Goal: Transaction & Acquisition: Purchase product/service

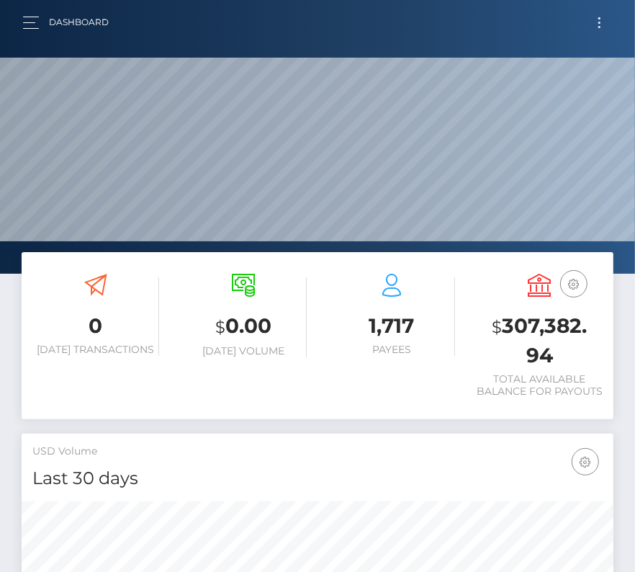
scroll to position [255, 285]
click at [600, 22] on span "Toggle navigation" at bounding box center [600, 23] width 2 height 2
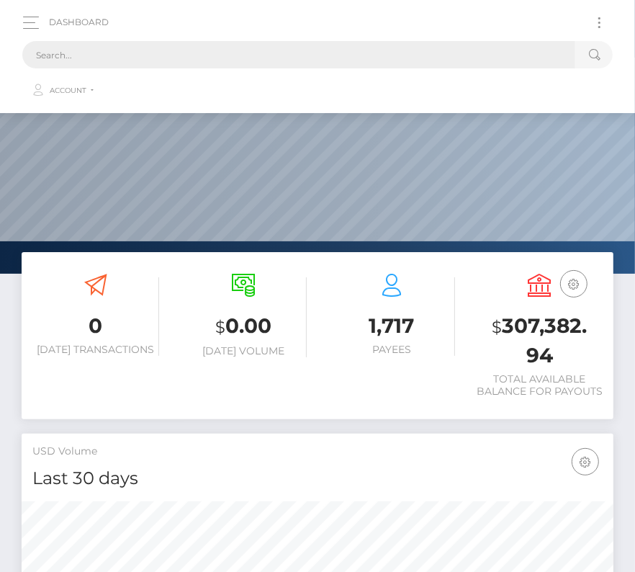
click at [144, 66] on input "text" at bounding box center [298, 54] width 553 height 27
paste input "62482"
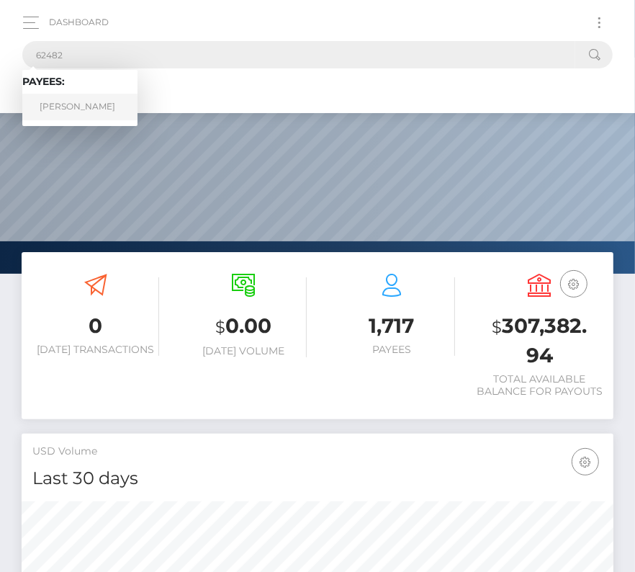
type input "62482"
click at [99, 109] on link "Seongji Kim" at bounding box center [79, 107] width 115 height 27
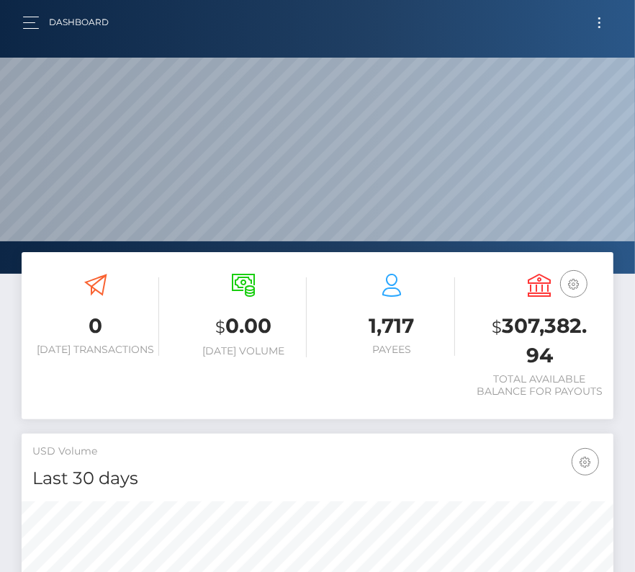
scroll to position [255, 285]
click at [605, 26] on button "Toggle navigation" at bounding box center [599, 22] width 27 height 19
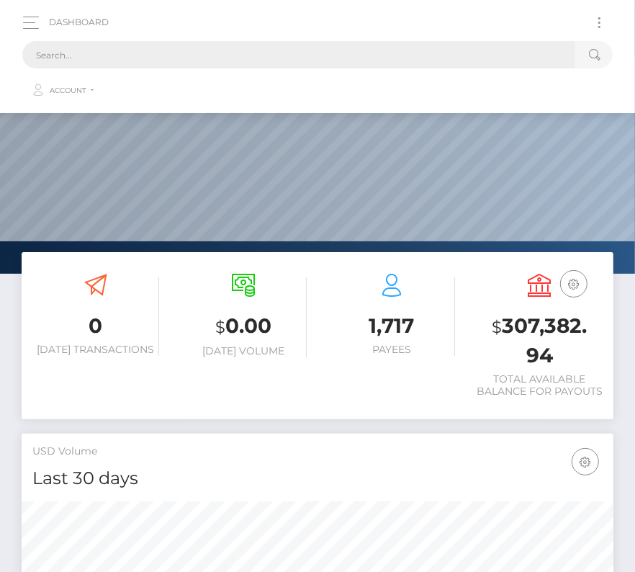
click at [263, 62] on input "text" at bounding box center [298, 54] width 553 height 27
type input "ч"
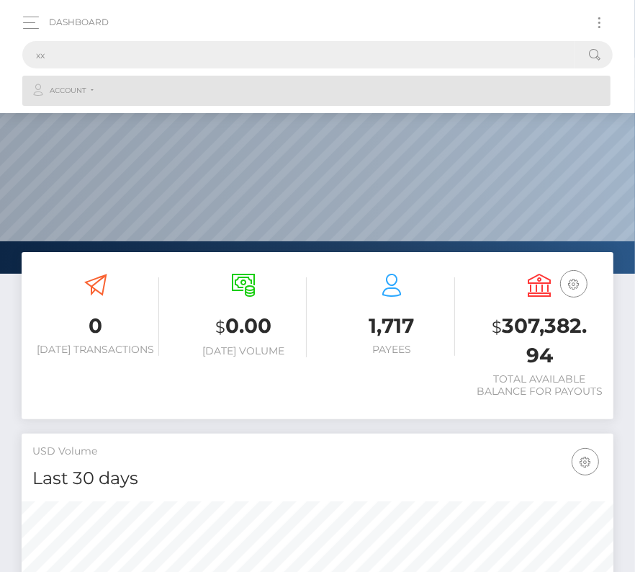
type input "x"
paste input "62482"
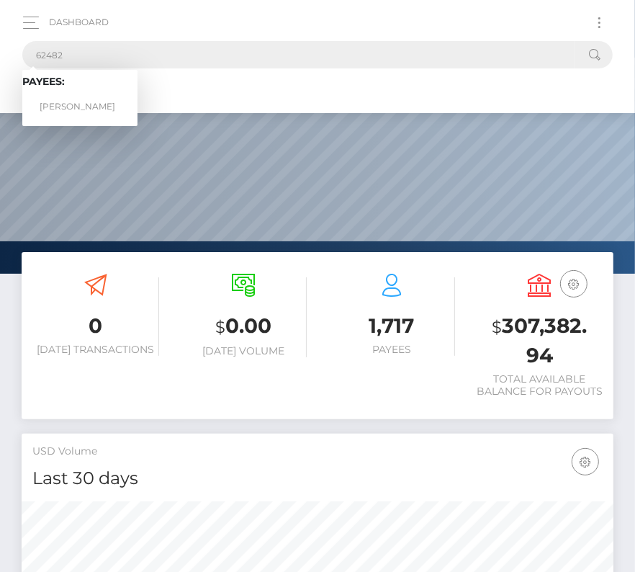
type input "62482"
click at [83, 97] on link "Seongji Kim" at bounding box center [79, 107] width 115 height 27
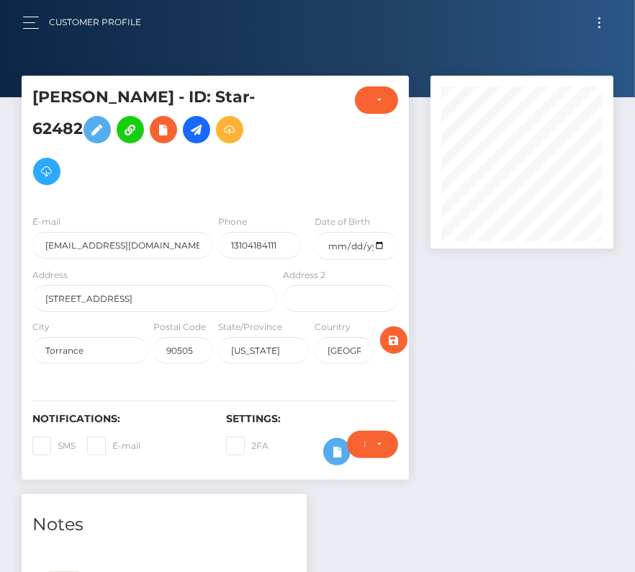
scroll to position [173, 183]
click at [183, 140] on link at bounding box center [196, 129] width 27 height 27
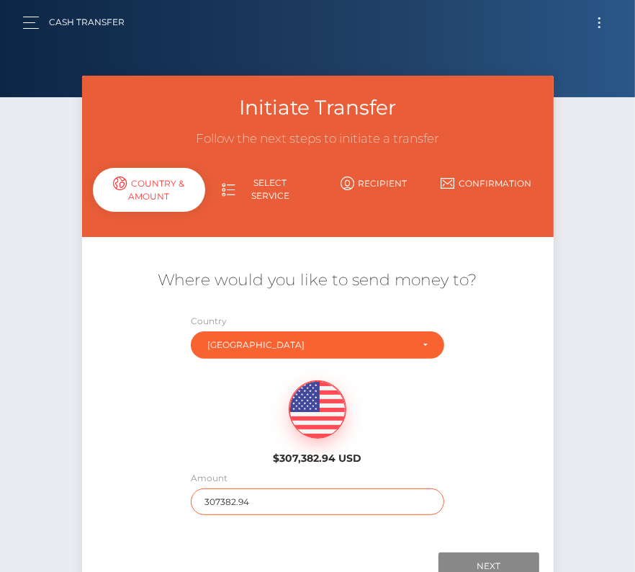
click at [265, 500] on input "307382.94" at bounding box center [318, 501] width 254 height 27
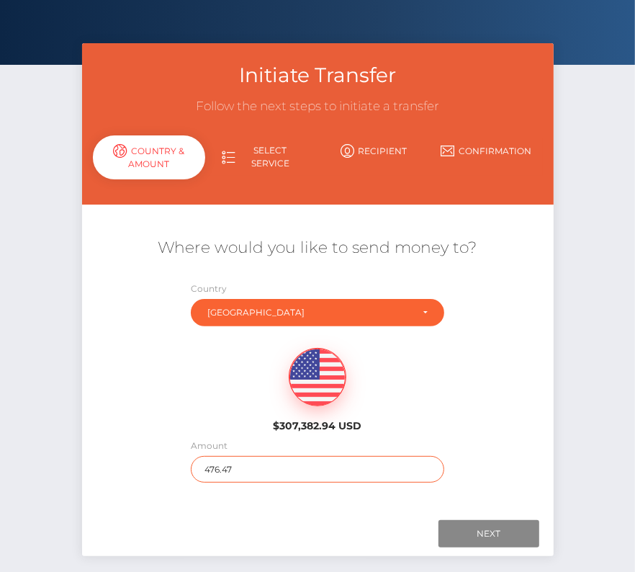
scroll to position [36, 0]
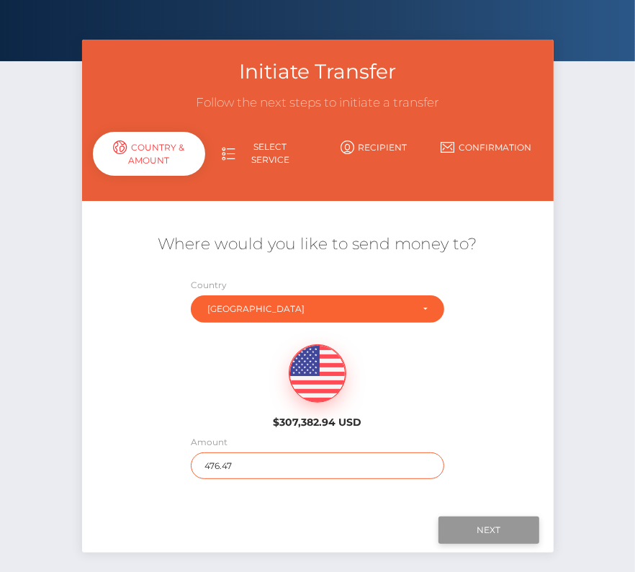
type input "476.47"
click at [499, 519] on input "Next" at bounding box center [489, 529] width 101 height 27
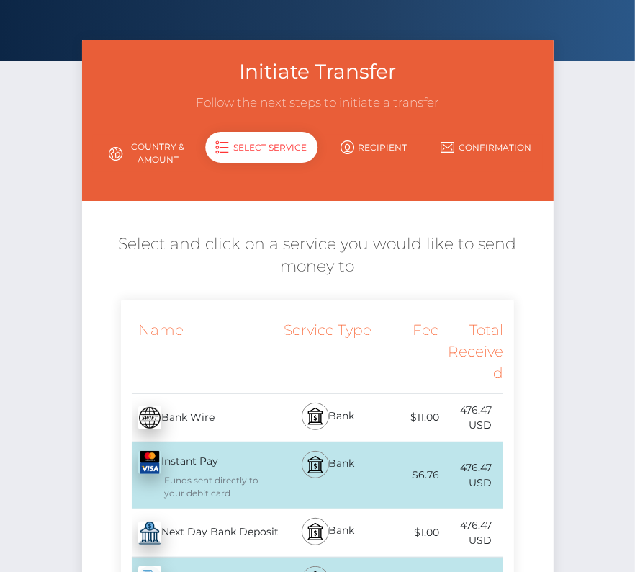
click at [168, 538] on div "Next Day Bank Deposit - USD" at bounding box center [200, 533] width 159 height 40
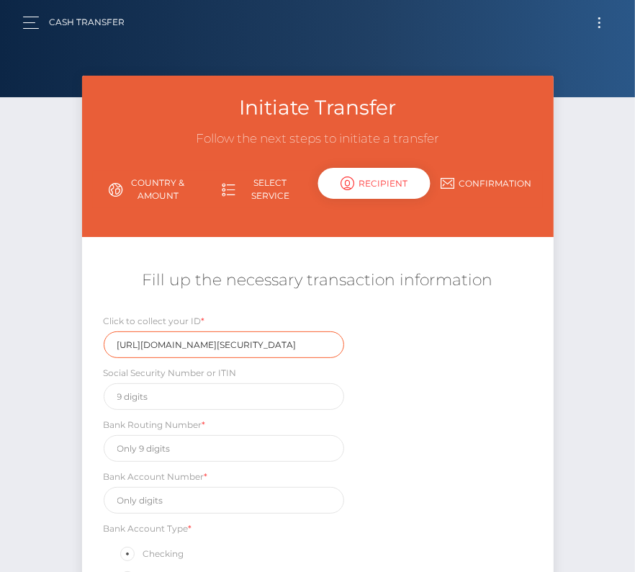
scroll to position [0, 1688]
drag, startPoint x: 116, startPoint y: 341, endPoint x: 452, endPoint y: 344, distance: 336.4
click at [452, 344] on div "Click to collect your ID * https://magic.veriff.me/v/eyJhbGciOiJIUzI1NiIsInR5cC…" at bounding box center [318, 479] width 472 height 333
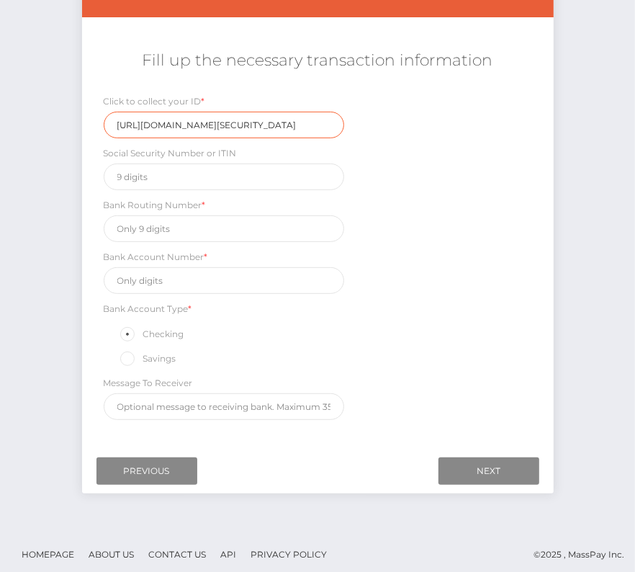
scroll to position [0, 0]
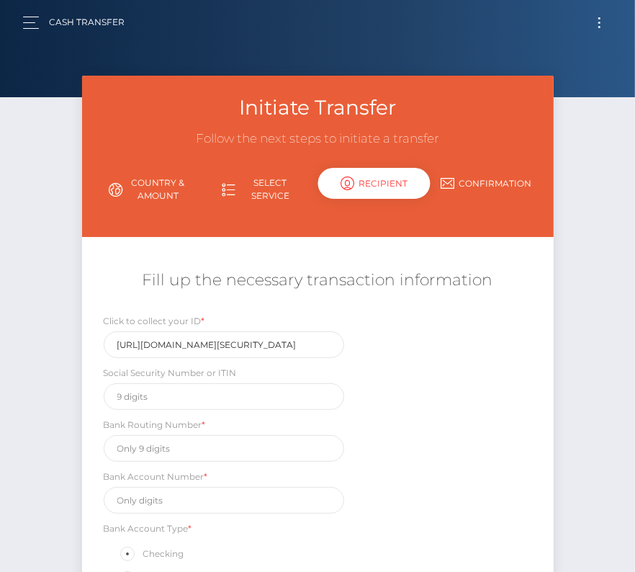
drag, startPoint x: 27, startPoint y: 27, endPoint x: 27, endPoint y: 45, distance: 17.3
click at [27, 28] on span "button" at bounding box center [31, 28] width 16 height 1
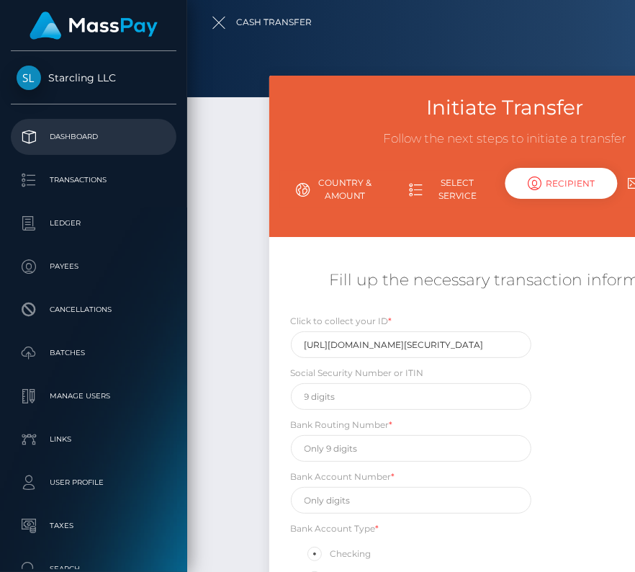
click at [66, 135] on p "Dashboard" at bounding box center [94, 137] width 154 height 22
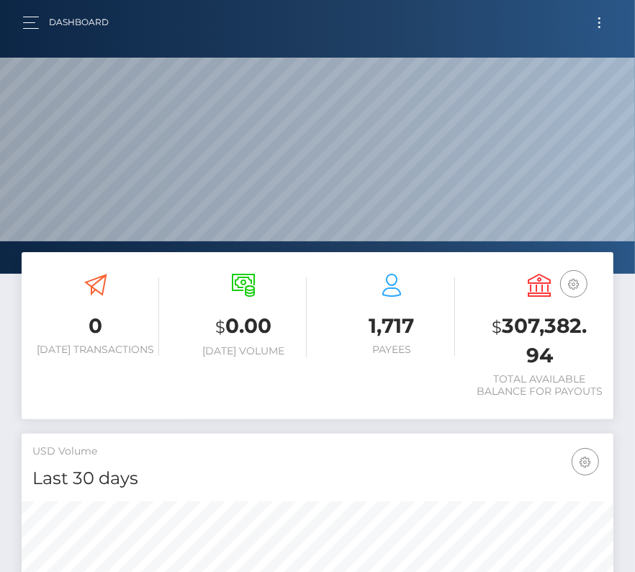
scroll to position [255, 285]
click at [599, 27] on button "Toggle navigation" at bounding box center [599, 22] width 27 height 19
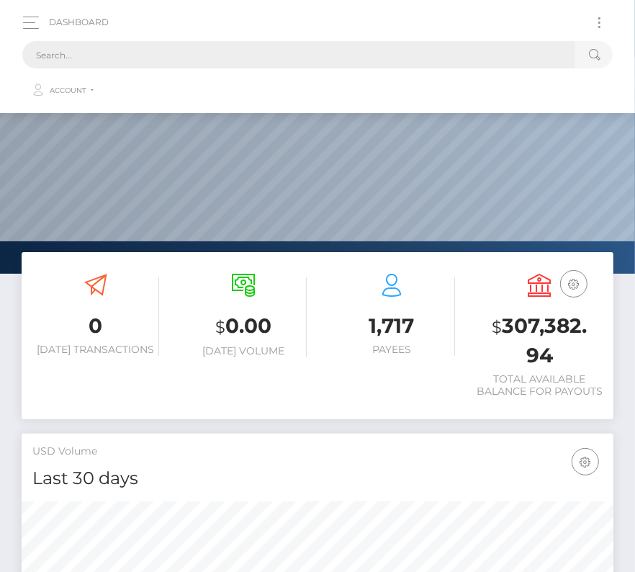
click at [130, 58] on input "text" at bounding box center [298, 54] width 553 height 27
paste input "457081"
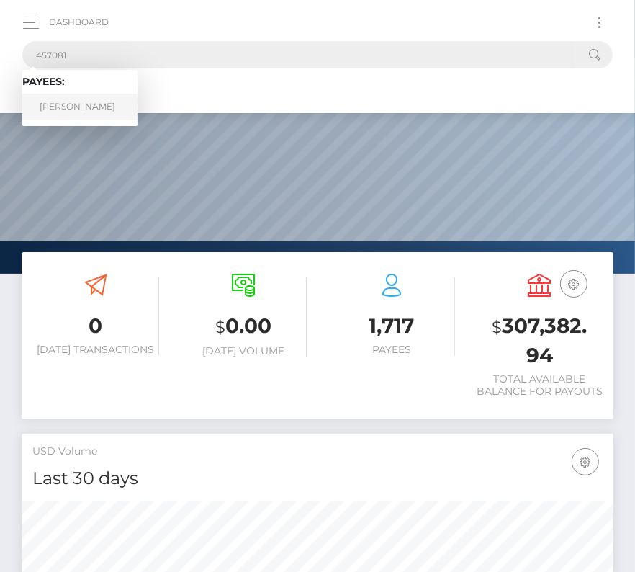
type input "457081"
click at [79, 102] on link "Pauline PETIT" at bounding box center [79, 107] width 115 height 27
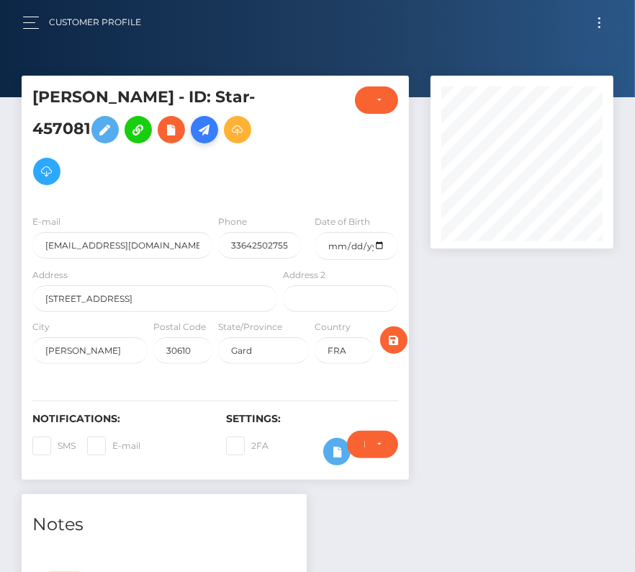
click at [208, 135] on icon at bounding box center [204, 130] width 17 height 18
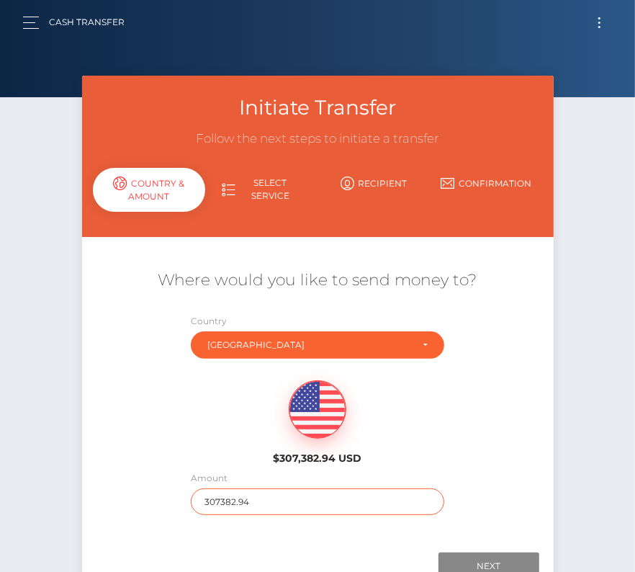
click at [238, 505] on input "307382.94" at bounding box center [318, 501] width 254 height 27
type input "272"
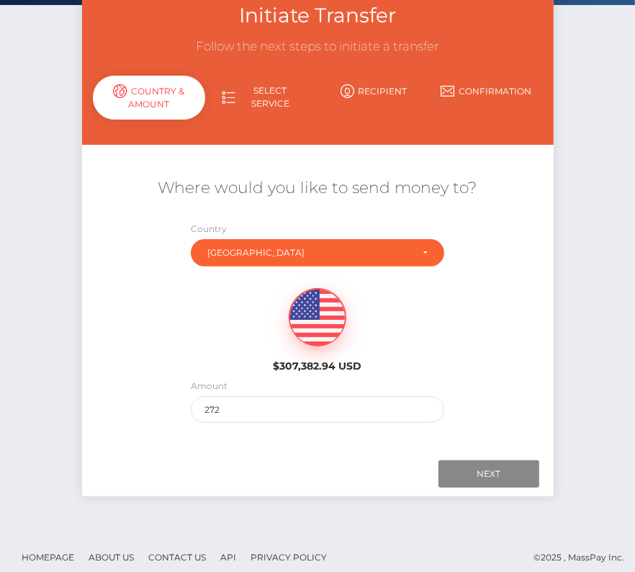
scroll to position [101, 0]
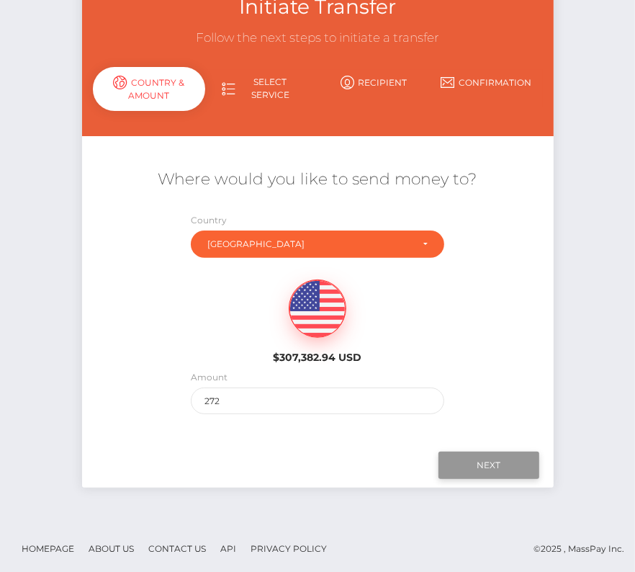
click at [483, 465] on input "Next" at bounding box center [489, 465] width 101 height 27
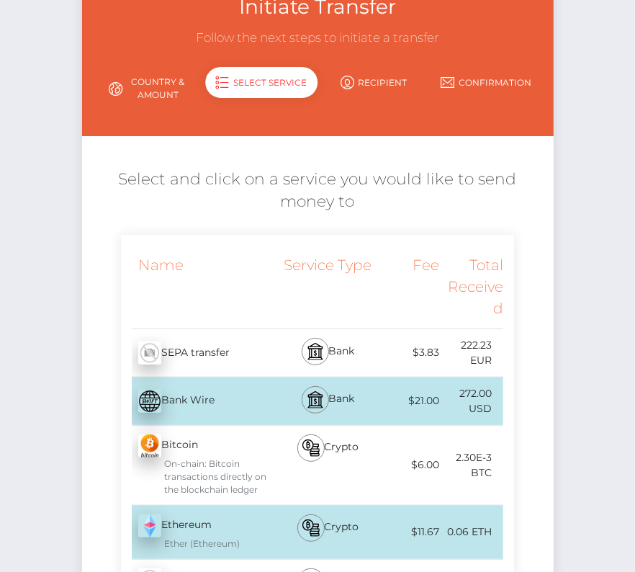
click at [238, 352] on div "SEPA transfer - EUR" at bounding box center [200, 353] width 159 height 40
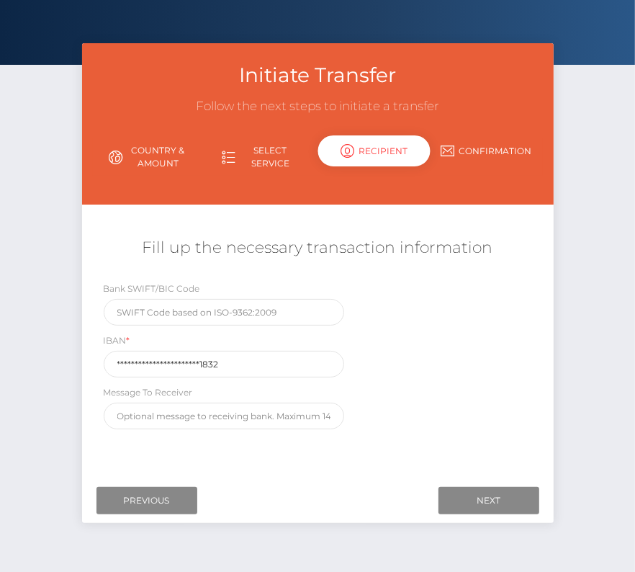
scroll to position [60, 0]
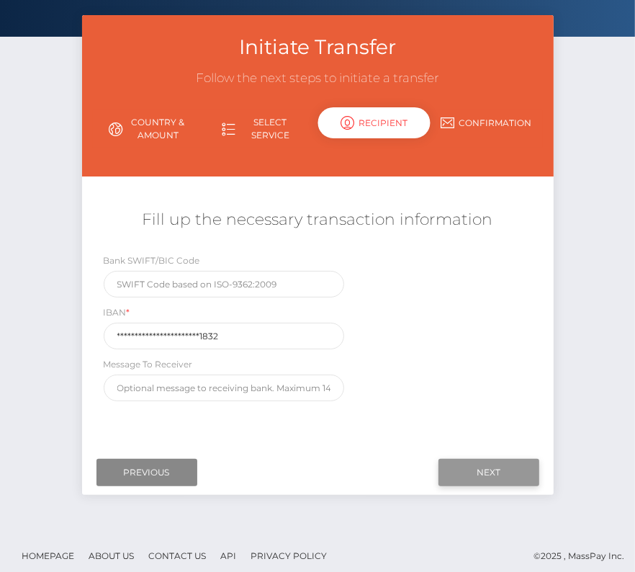
click at [488, 466] on input "Next" at bounding box center [489, 472] width 101 height 27
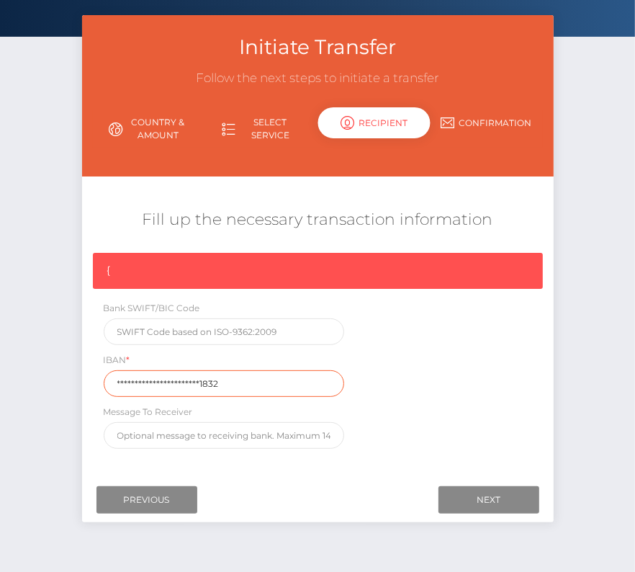
drag, startPoint x: 219, startPoint y: 384, endPoint x: 79, endPoint y: 382, distance: 139.7
click at [79, 382] on div "Initiate Transfer Follow the next steps to initiate a transfer Country & Amount…" at bounding box center [317, 275] width 493 height 521
paste input "FR76 1469 0000 0151 0004 0081"
click at [141, 382] on input "FR76 1469 0000 0151 0004 0081 832" at bounding box center [224, 383] width 241 height 27
click at [161, 380] on input "FR761469 0000 0151 0004 0081 832" at bounding box center [224, 383] width 241 height 27
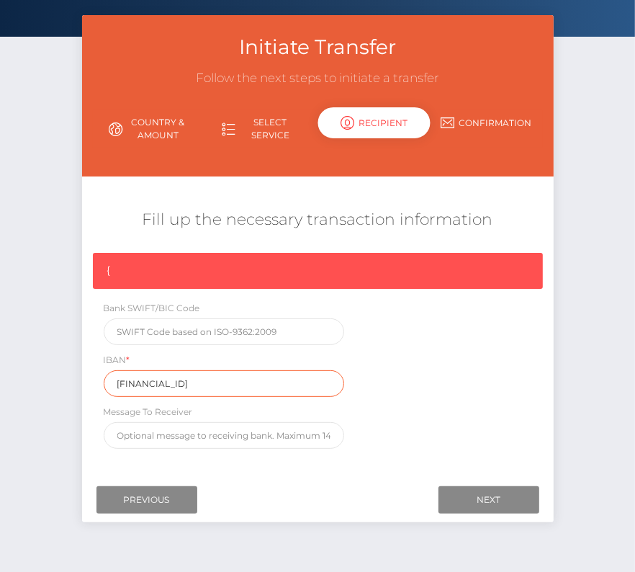
click at [182, 382] on input "FR7614690000 0151 0004 0081 832" at bounding box center [224, 383] width 241 height 27
click at [201, 380] on input "FR76146900000151 0004 0081 832" at bounding box center [224, 383] width 241 height 27
click at [224, 382] on input "FR761469000001510004 0081 832" at bounding box center [224, 383] width 241 height 27
click at [243, 376] on input "FR7614690000015100040081 832" at bounding box center [224, 383] width 241 height 27
type input "FR7614690000015100040081832"
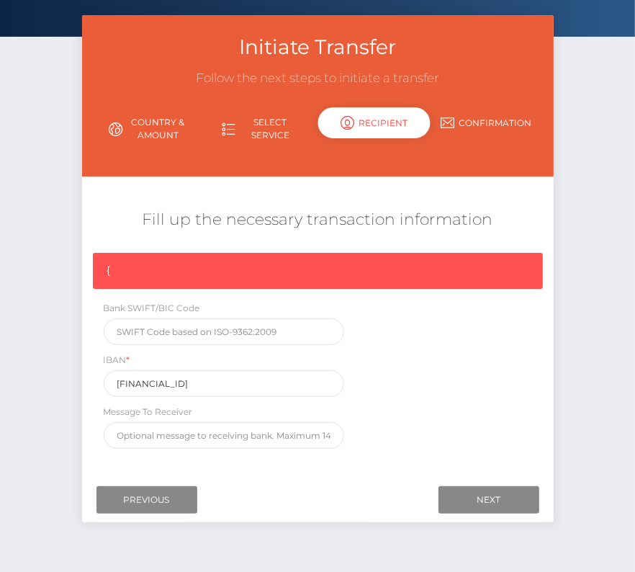
click at [484, 428] on div "{ Bank SWIFT/BIC Code IBAN * FR7614690000015100040081832 Message To Receiver" at bounding box center [318, 354] width 472 height 203
click at [493, 499] on input "Next" at bounding box center [489, 499] width 101 height 27
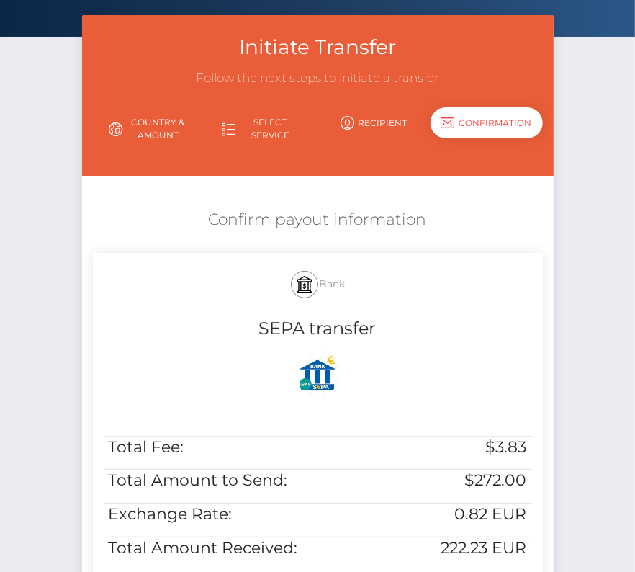
scroll to position [202, 0]
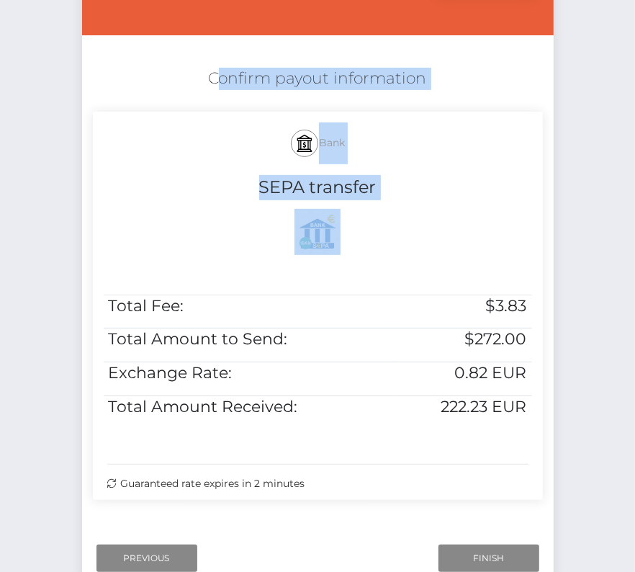
drag, startPoint x: 201, startPoint y: 64, endPoint x: 534, endPoint y: 407, distance: 477.8
click at [534, 407] on div "Confirm payout information Bank SEPA transfer Total Fee: $3.83 Total Amount to …" at bounding box center [318, 287] width 472 height 454
copy div "Confirm payout information Bank SEPA transfer"
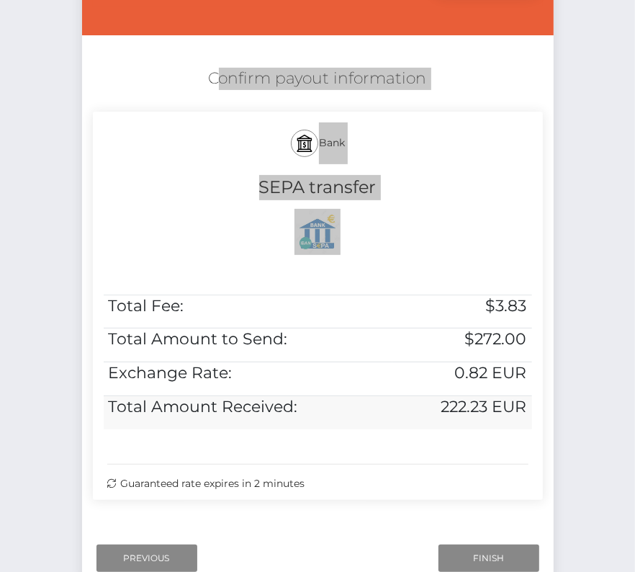
scroll to position [294, 0]
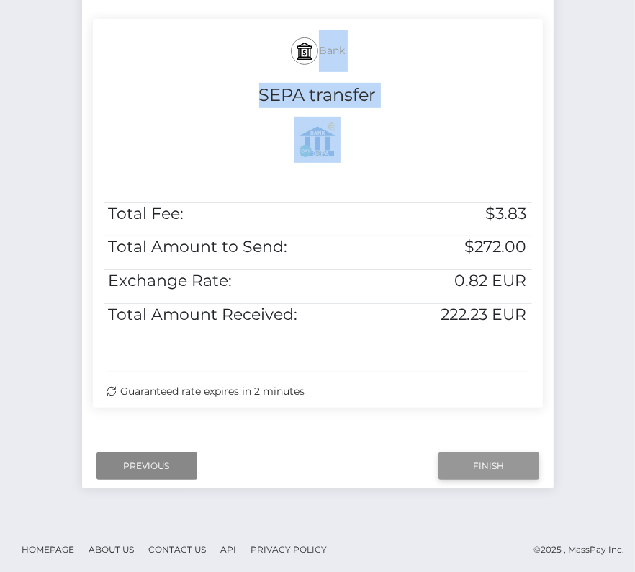
click at [473, 472] on input "Finish" at bounding box center [489, 465] width 101 height 27
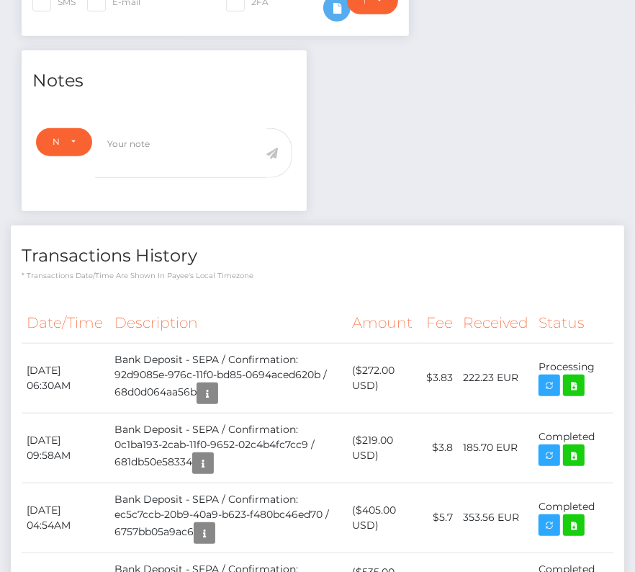
scroll to position [444, 0]
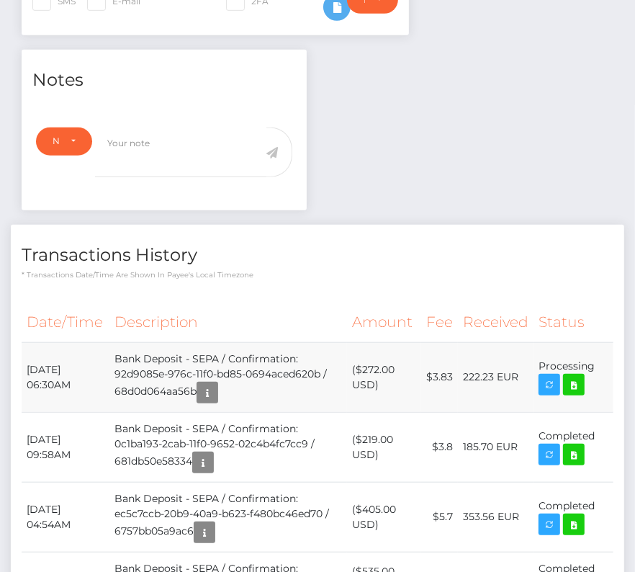
drag, startPoint x: 25, startPoint y: 362, endPoint x: 595, endPoint y: 364, distance: 569.7
click at [595, 364] on tr "[DATE] 06:30AM Bank Deposit - SEPA / Confirmation: 92d9085e-976c-11f0-bd85-0694…" at bounding box center [318, 377] width 592 height 70
copy tr "[DATE] 06:30AM Bank Deposit - SEPA / Confirmation: 92d9085e-976c-11f0-bd85-0694…"
click at [581, 387] on icon at bounding box center [573, 385] width 17 height 18
click at [0, 0] on div "[PERSON_NAME] - ID: Star-457081 CLOSED ACTIVE E-mail City" at bounding box center [317, 202] width 635 height 1142
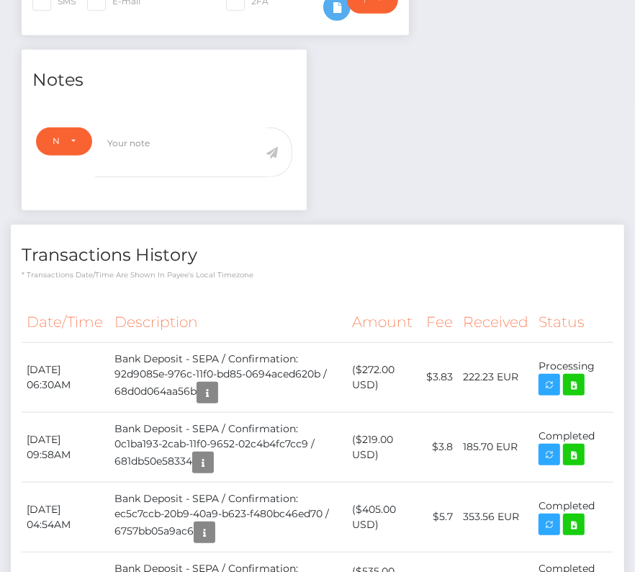
click at [489, 216] on div "Notes Note Type Compliance Clear Compliance General Note Type" at bounding box center [318, 376] width 614 height 652
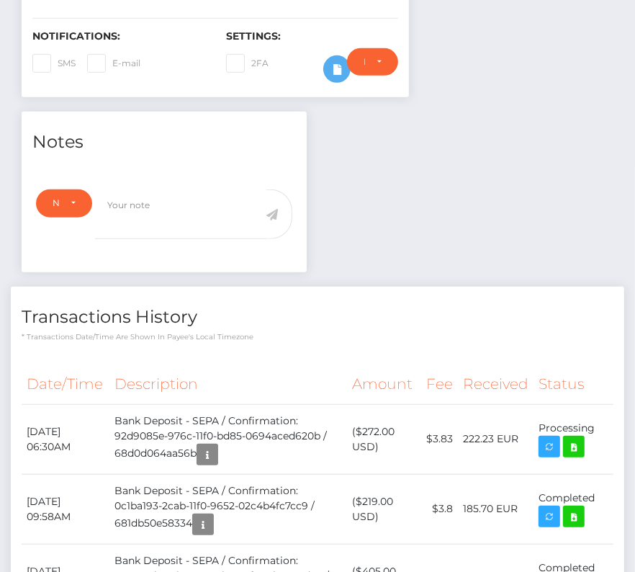
scroll to position [0, 0]
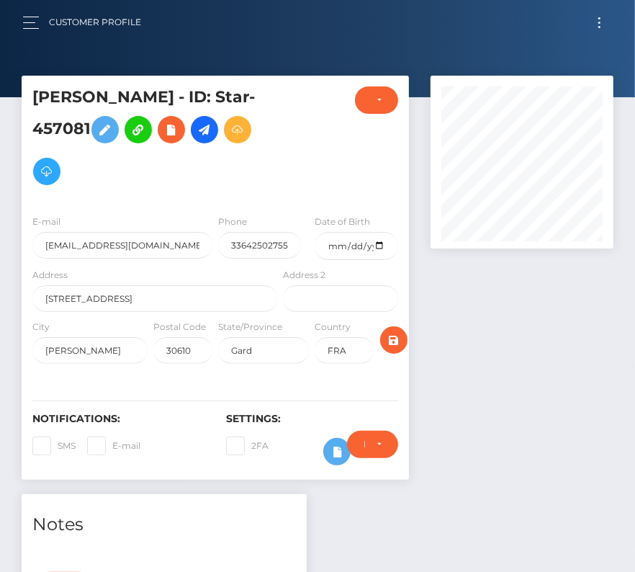
click at [599, 14] on button "Toggle navigation" at bounding box center [599, 22] width 27 height 19
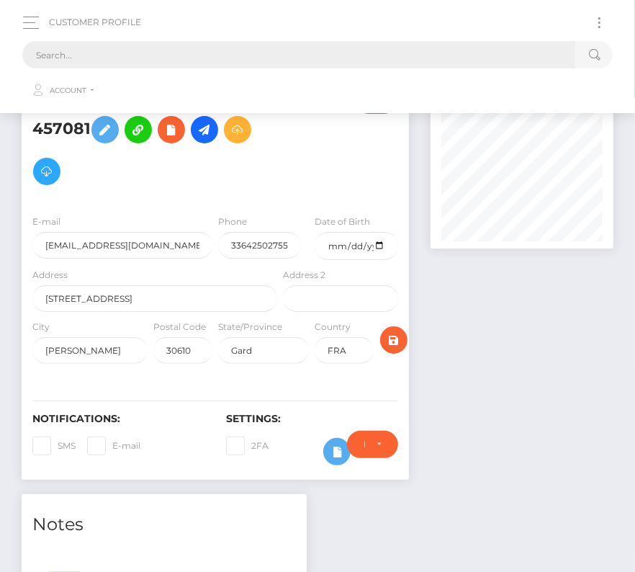
click at [223, 60] on input "text" at bounding box center [298, 54] width 553 height 27
paste input "276617"
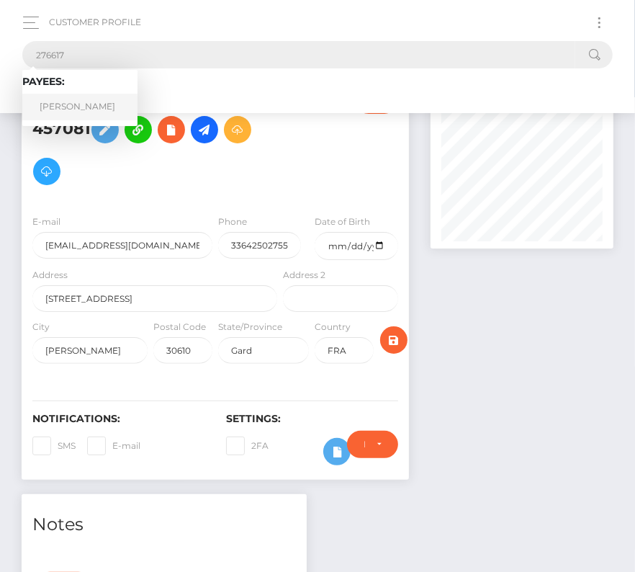
type input "276617"
click at [81, 101] on link "[PERSON_NAME]" at bounding box center [79, 107] width 115 height 27
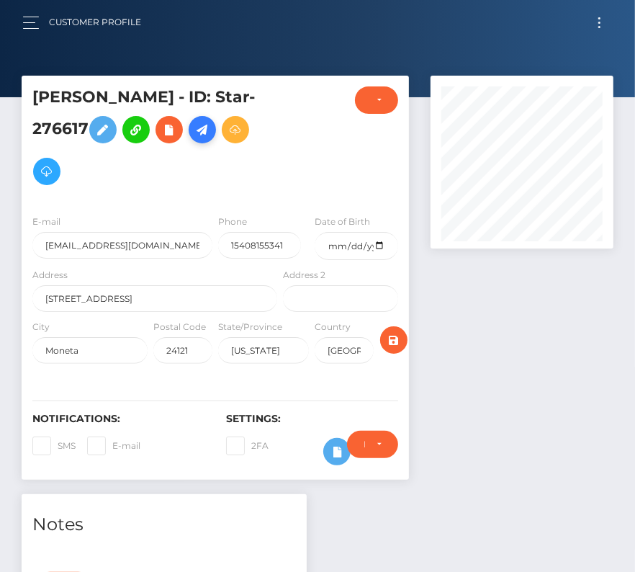
click at [205, 131] on icon at bounding box center [202, 130] width 17 height 18
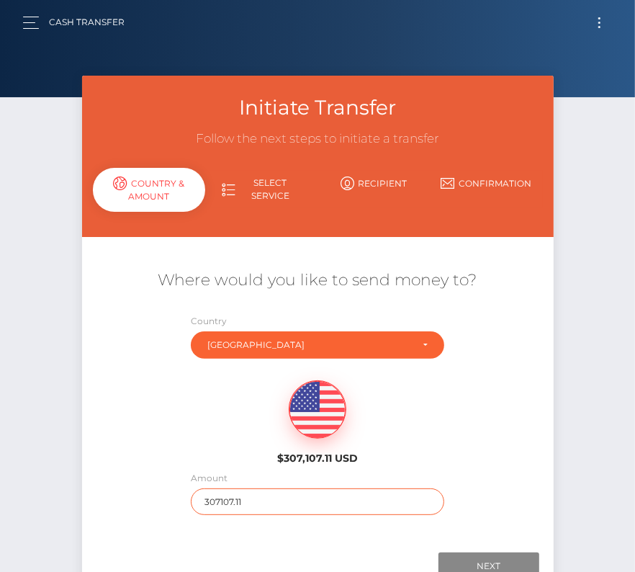
click at [242, 490] on input "307107.11" at bounding box center [318, 501] width 254 height 27
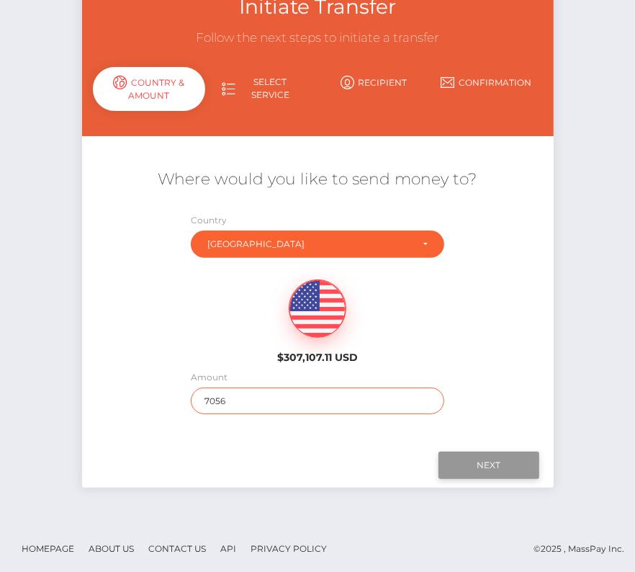
type input "7056"
click at [504, 464] on input "Next" at bounding box center [489, 465] width 101 height 27
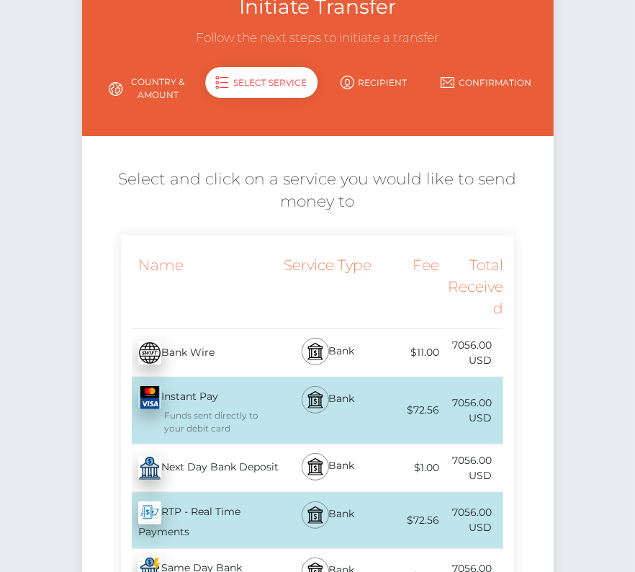
click at [216, 470] on div "Next Day Bank Deposit - USD" at bounding box center [200, 468] width 159 height 40
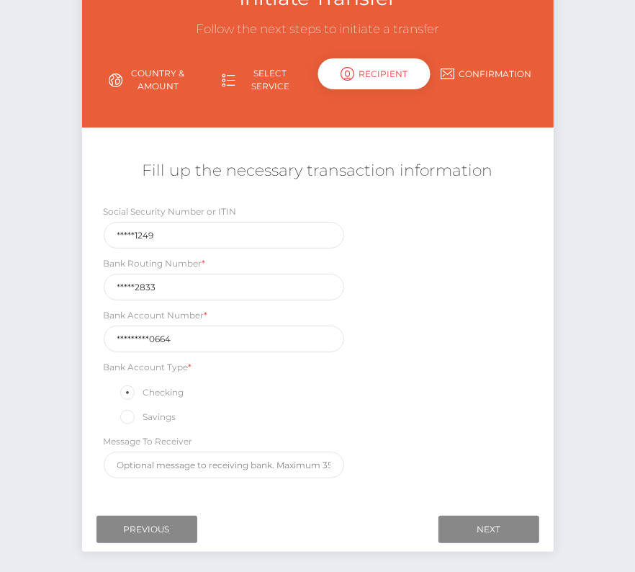
scroll to position [120, 0]
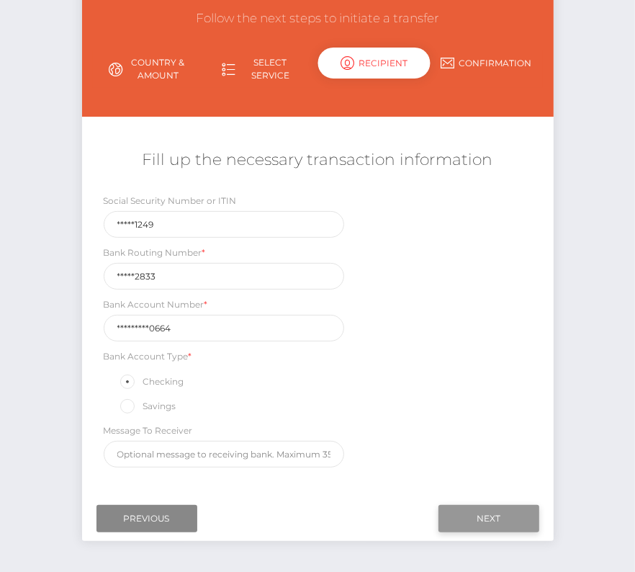
click at [459, 511] on input "Next" at bounding box center [489, 518] width 101 height 27
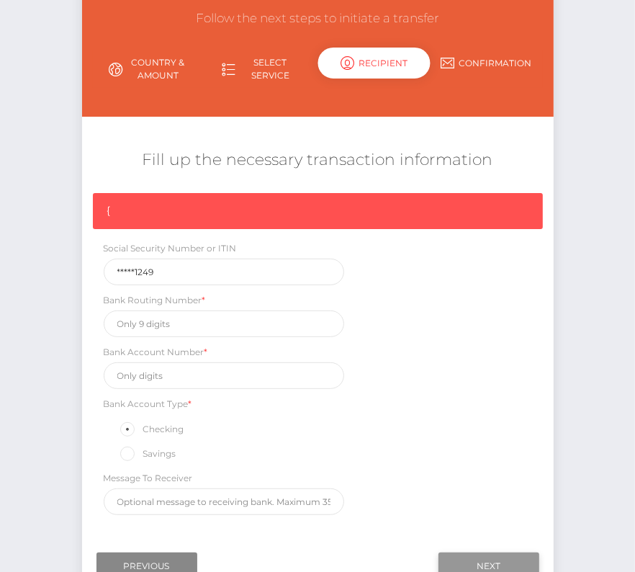
scroll to position [122, 0]
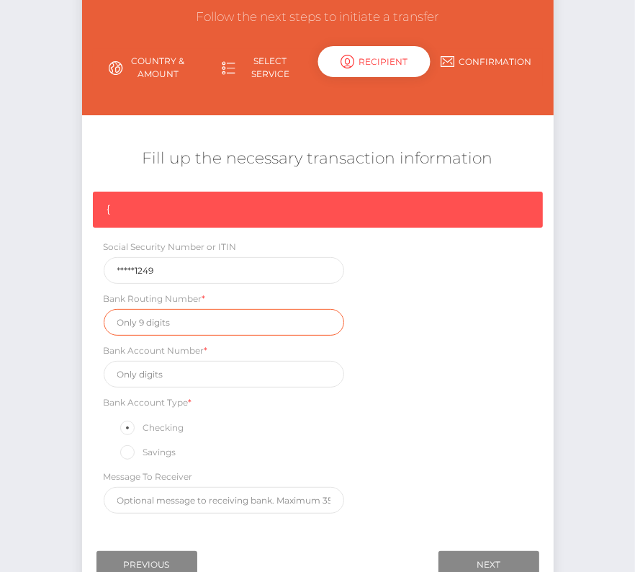
click at [114, 326] on input "text" at bounding box center [224, 322] width 241 height 27
paste input "251482833"
type input "251482833"
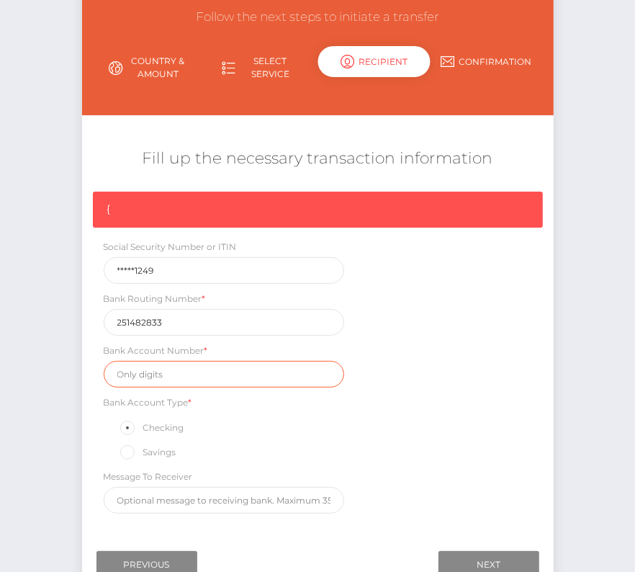
click at [182, 364] on input "text" at bounding box center [224, 374] width 241 height 27
paste input "1010000390664"
type input "1010000390664"
click at [405, 418] on div "{ Social Security Number or ITIN *****1249 Bank Routing Number * 251482833 Bank…" at bounding box center [318, 356] width 472 height 329
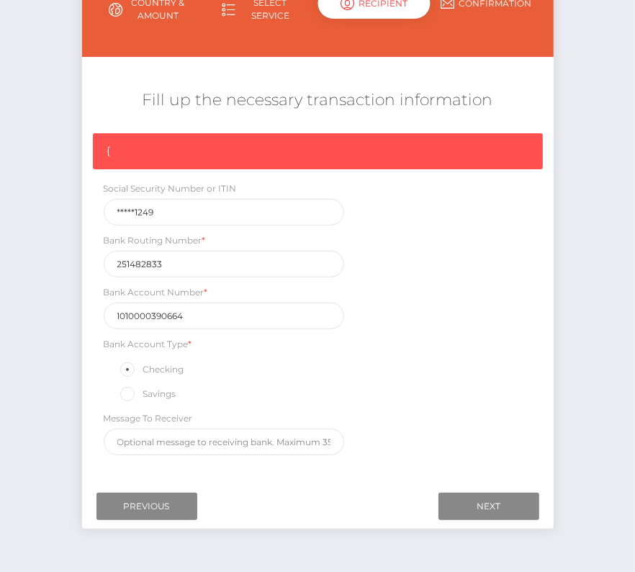
scroll to position [217, 0]
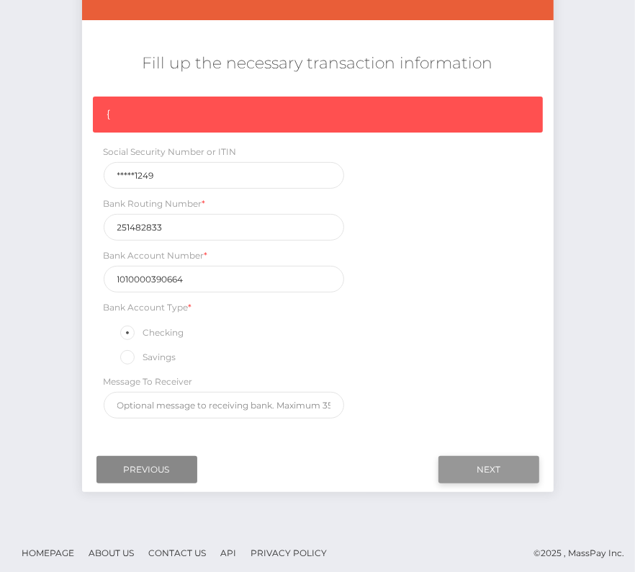
click at [470, 465] on input "Next" at bounding box center [489, 469] width 101 height 27
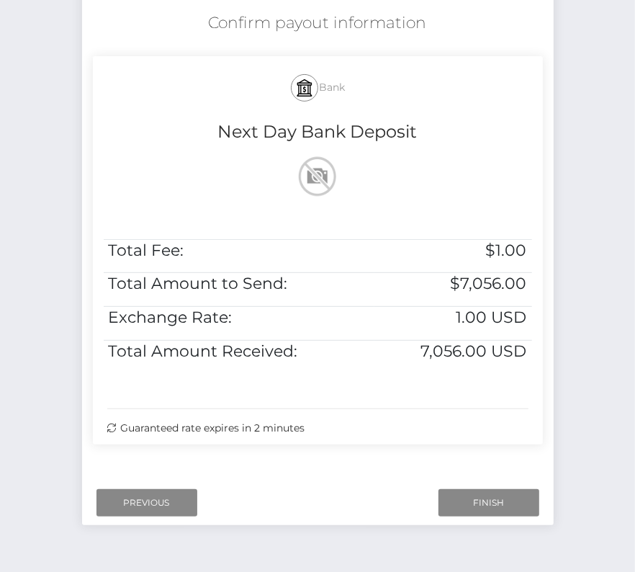
scroll to position [284, 0]
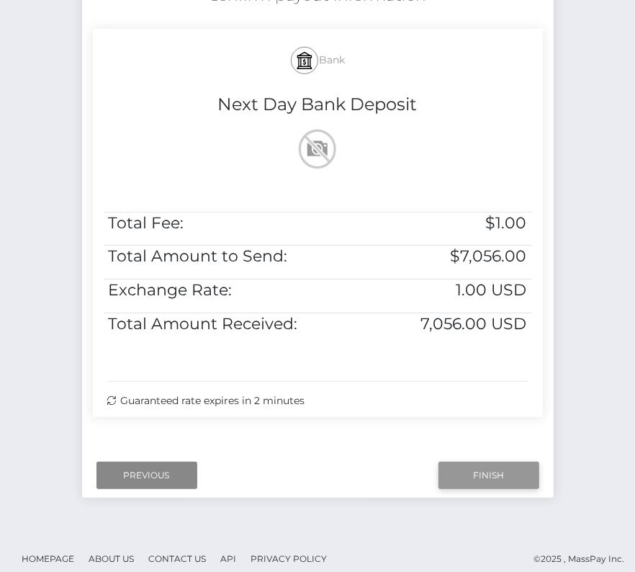
click at [477, 462] on input "Finish" at bounding box center [489, 475] width 101 height 27
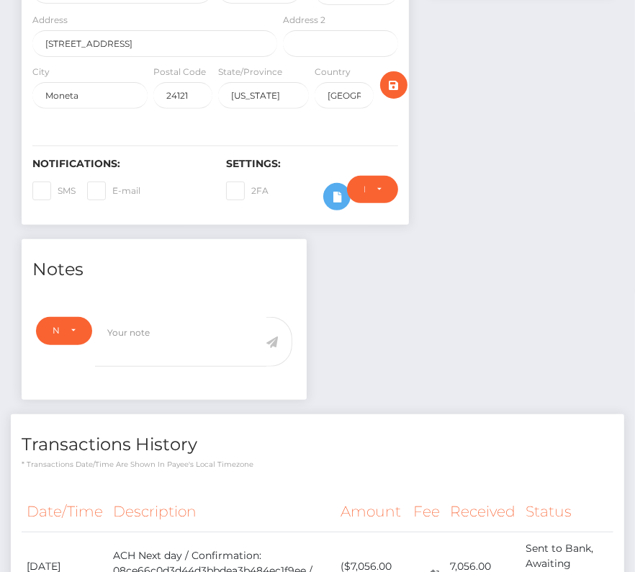
scroll to position [406, 0]
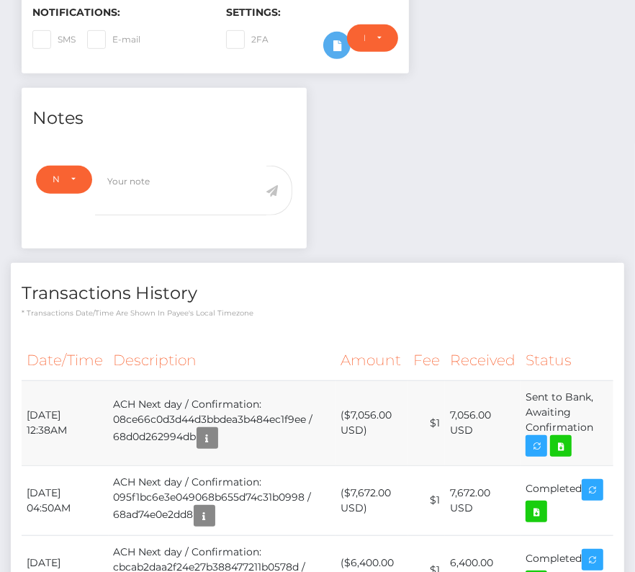
drag, startPoint x: 26, startPoint y: 406, endPoint x: 600, endPoint y: 421, distance: 574.2
click at [600, 421] on tr "September 22, 2025 12:38AM ACH Next day / Confirmation: 08ce66c0d3d44d3bbdea3b4…" at bounding box center [318, 422] width 592 height 85
copy tr "September 22, 2025 12:38AM ACH Next day / Confirmation: 08ce66c0d3d44d3bbdea3b4…"
click at [569, 437] on icon at bounding box center [560, 446] width 17 height 18
click at [324, 291] on h4 "Transactions History" at bounding box center [318, 293] width 592 height 25
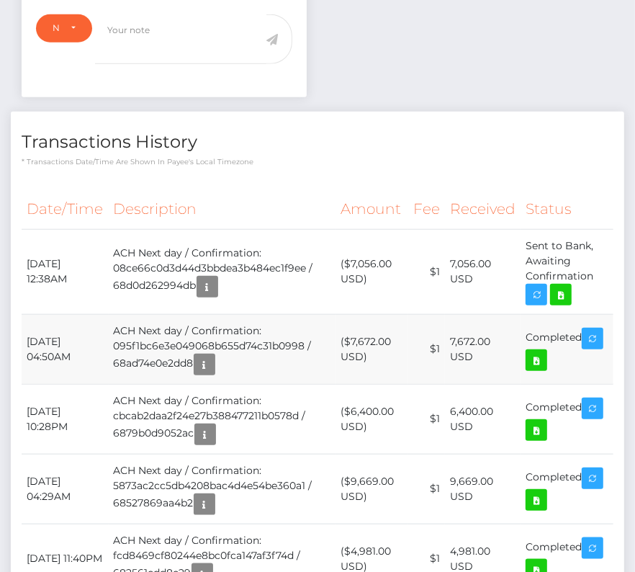
scroll to position [0, 0]
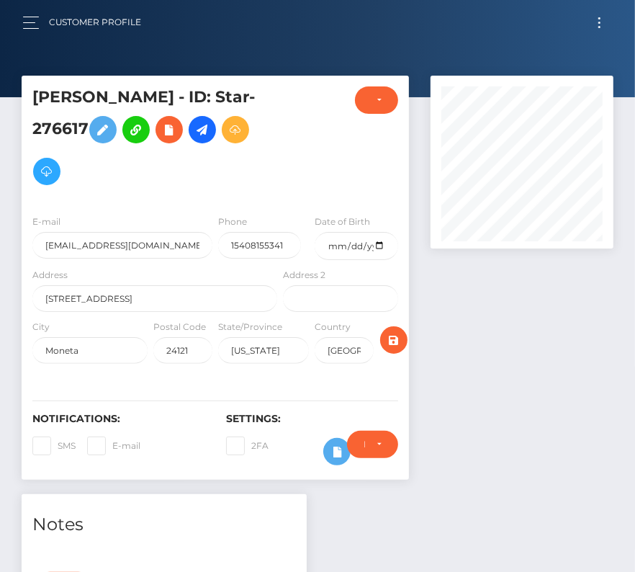
click at [600, 6] on nav "Customer Profile Loading... Loading... Account" at bounding box center [317, 22] width 635 height 45
click at [599, 24] on button "Toggle navigation" at bounding box center [599, 22] width 27 height 19
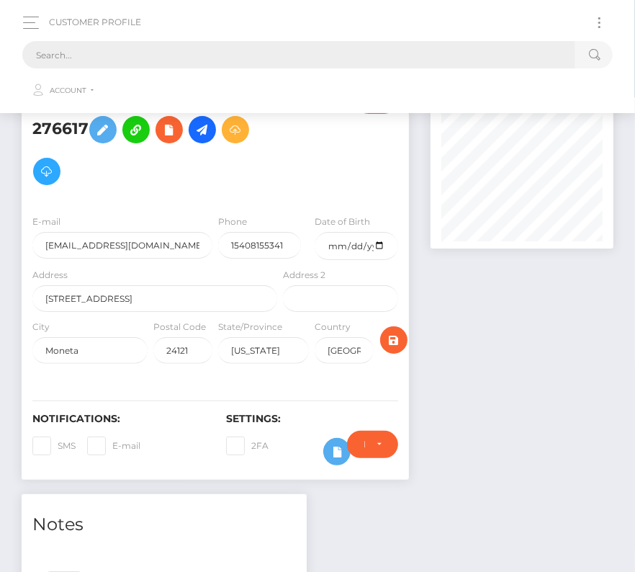
click at [295, 63] on input "text" at bounding box center [298, 54] width 553 height 27
paste input "241039"
type input "241039"
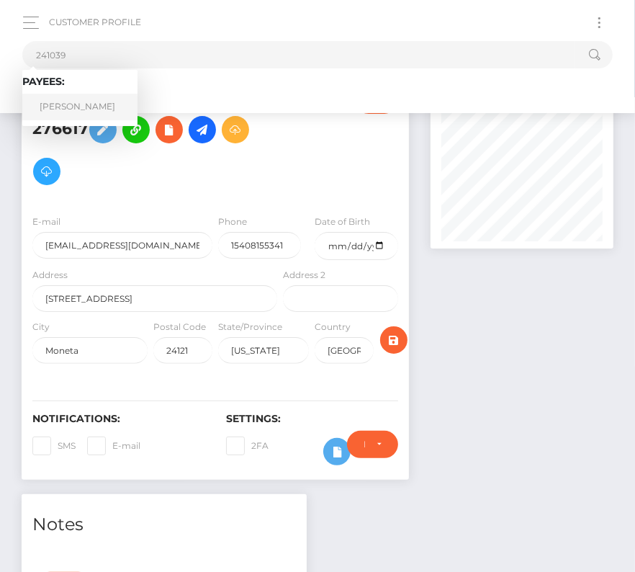
click at [104, 107] on link "Scott G Willis" at bounding box center [79, 107] width 115 height 27
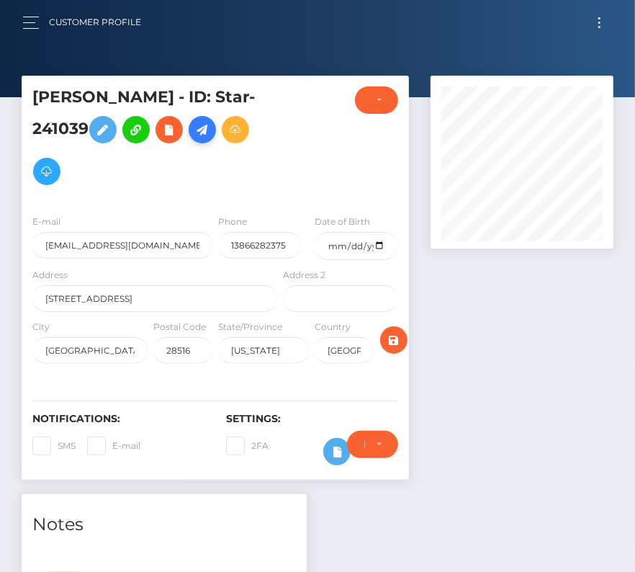
click at [212, 120] on link at bounding box center [202, 129] width 27 height 27
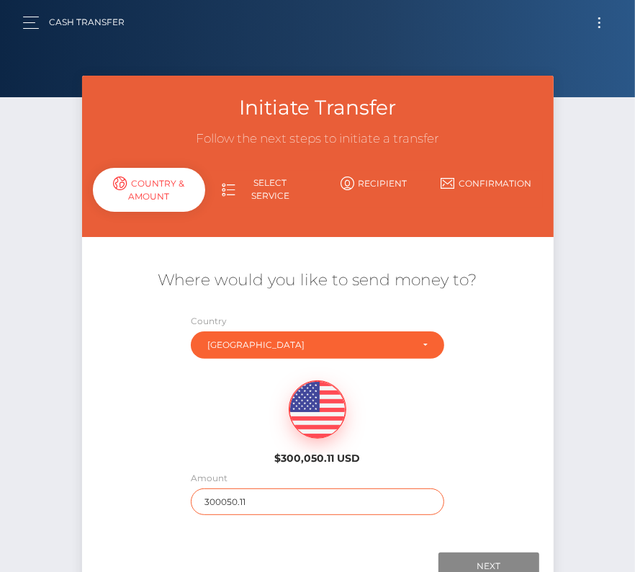
click at [241, 496] on input "300050.11" at bounding box center [318, 501] width 254 height 27
type input "431"
click at [231, 464] on div "$300,050.11 USD" at bounding box center [318, 418] width 472 height 104
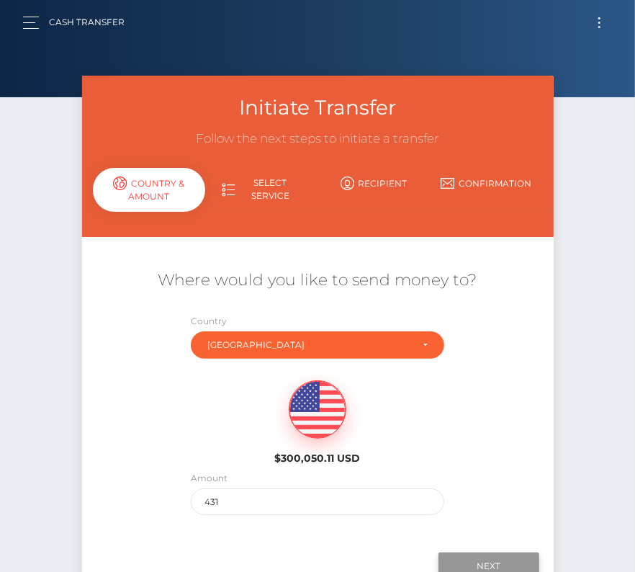
click at [465, 554] on input "Next" at bounding box center [489, 565] width 101 height 27
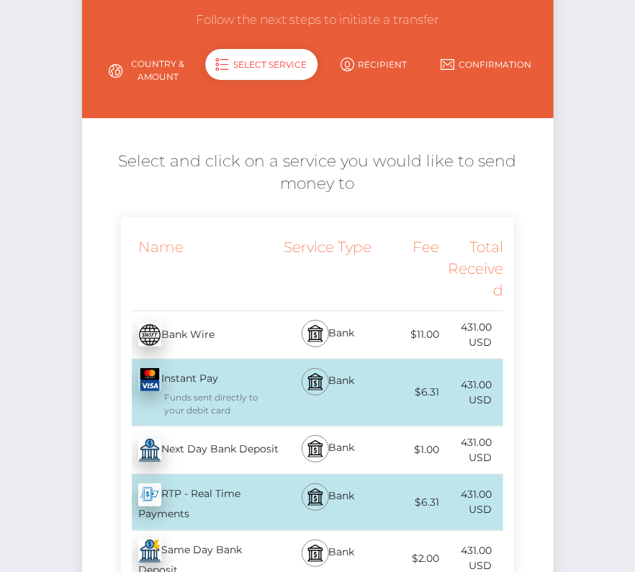
scroll to position [126, 0]
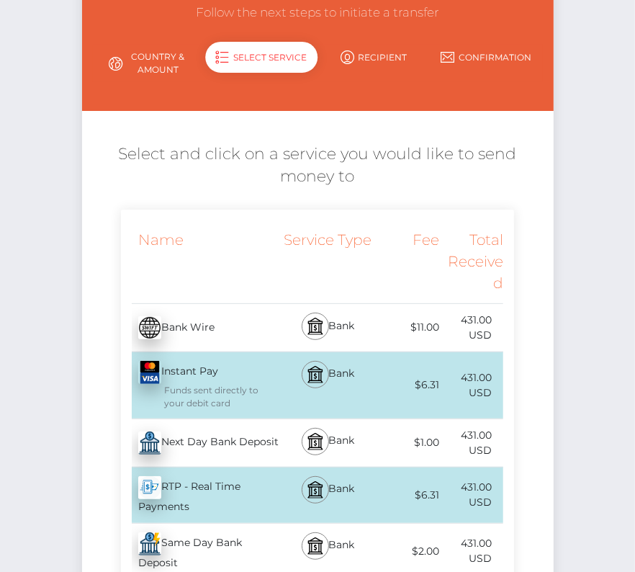
click at [218, 436] on div "Next Day Bank Deposit - USD" at bounding box center [200, 443] width 159 height 40
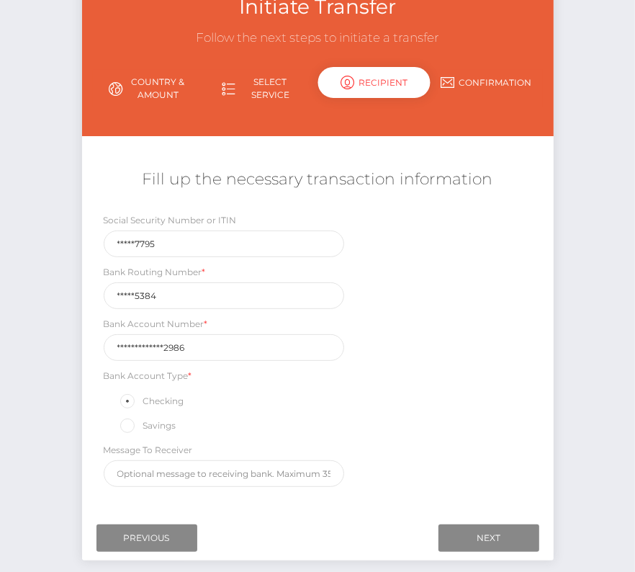
scroll to position [102, 0]
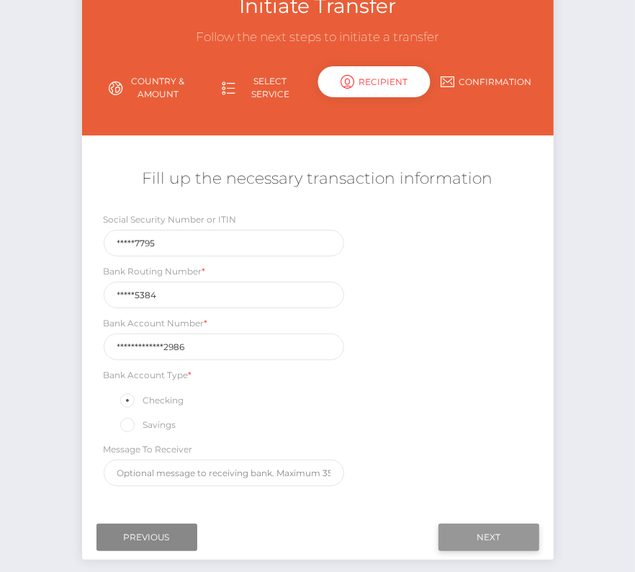
click at [478, 531] on input "Next" at bounding box center [489, 537] width 101 height 27
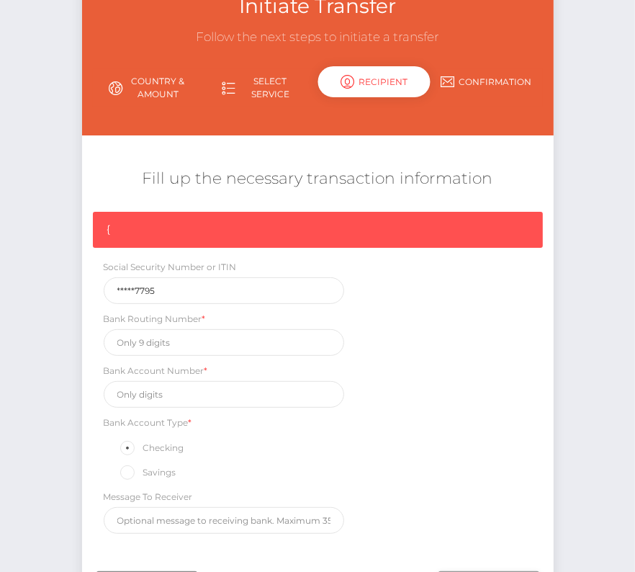
scroll to position [122, 0]
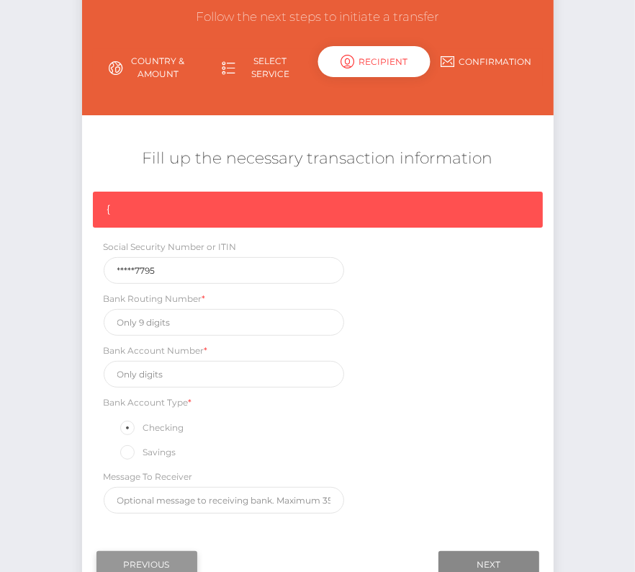
click at [144, 555] on input "Previous" at bounding box center [147, 564] width 101 height 27
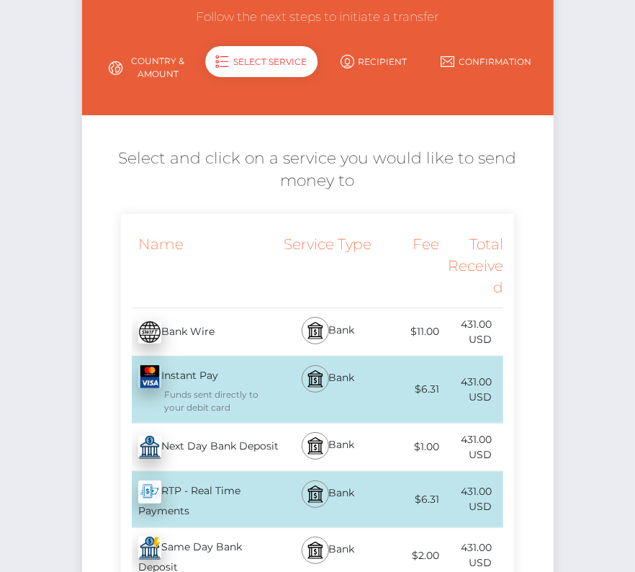
click at [233, 442] on div "Next Day Bank Deposit - USD" at bounding box center [200, 447] width 159 height 40
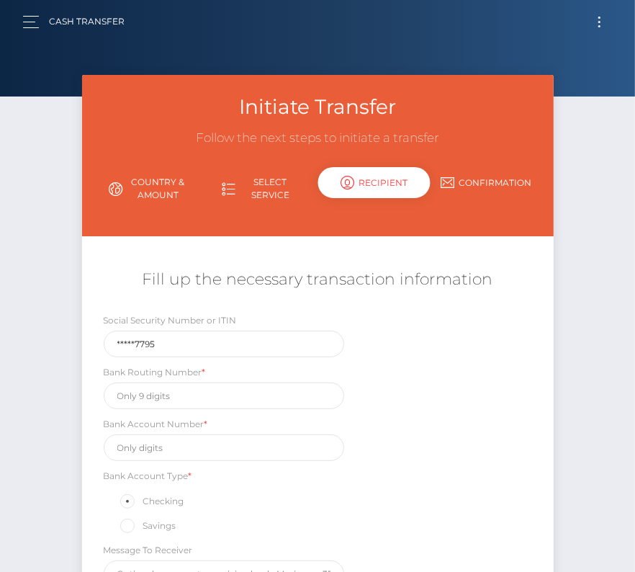
scroll to position [0, 0]
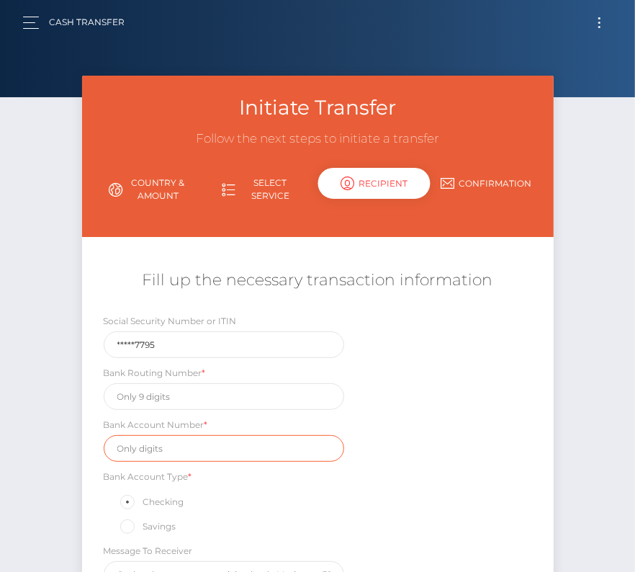
click at [138, 449] on input "text" at bounding box center [224, 448] width 241 height 27
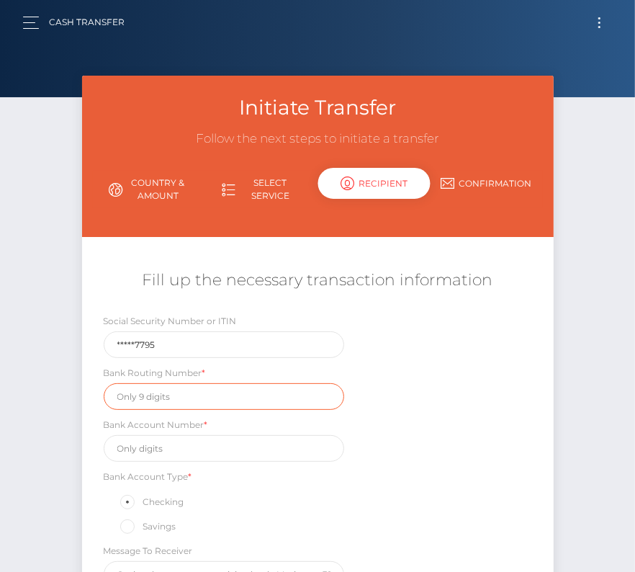
click at [128, 400] on input "text" at bounding box center [224, 396] width 241 height 27
paste input "253175384"
type input "253175384"
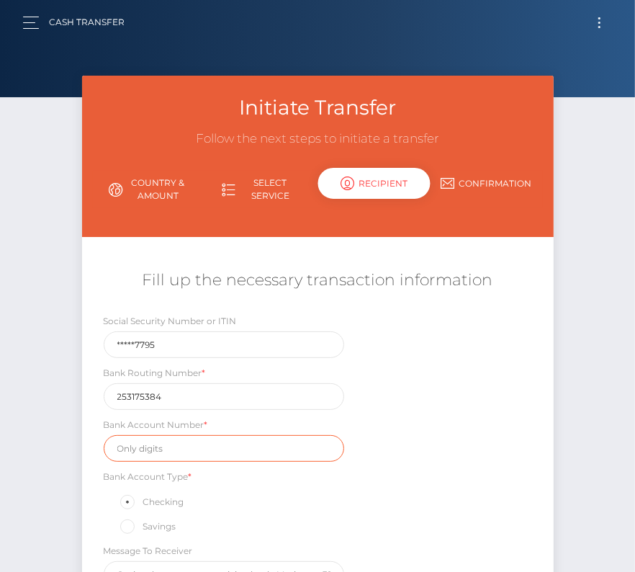
click at [153, 438] on input "text" at bounding box center [224, 448] width 241 height 27
paste input "00000108800022986"
type input "00000108800022986"
click at [492, 459] on div "Social Security Number or ITIN *****7795 Bank Routing Number * 253175384 Bank A…" at bounding box center [318, 454] width 472 height 282
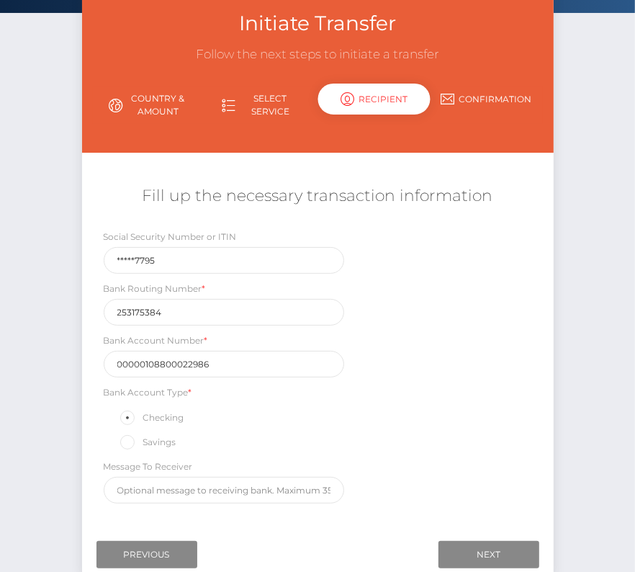
scroll to position [105, 0]
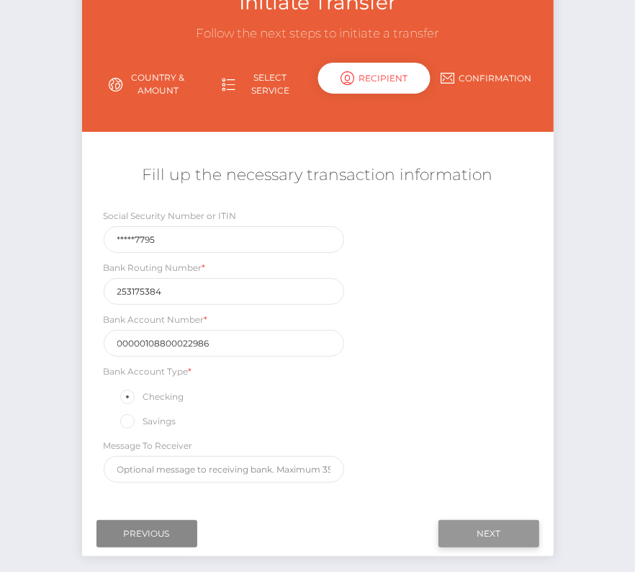
click at [490, 523] on input "Next" at bounding box center [489, 533] width 101 height 27
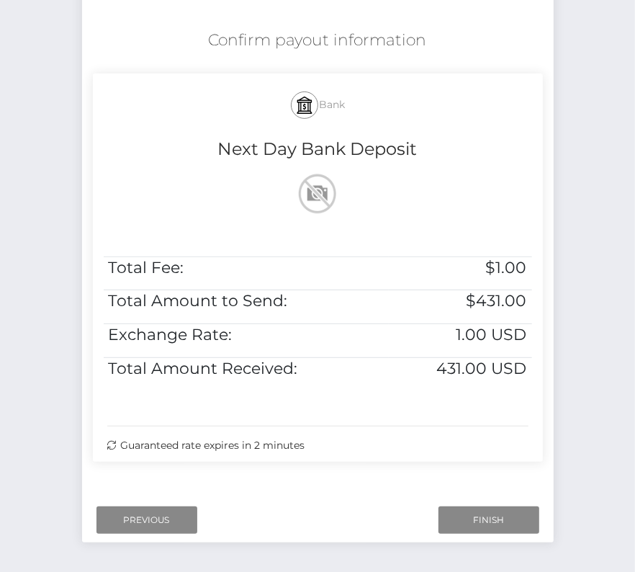
scroll to position [267, 0]
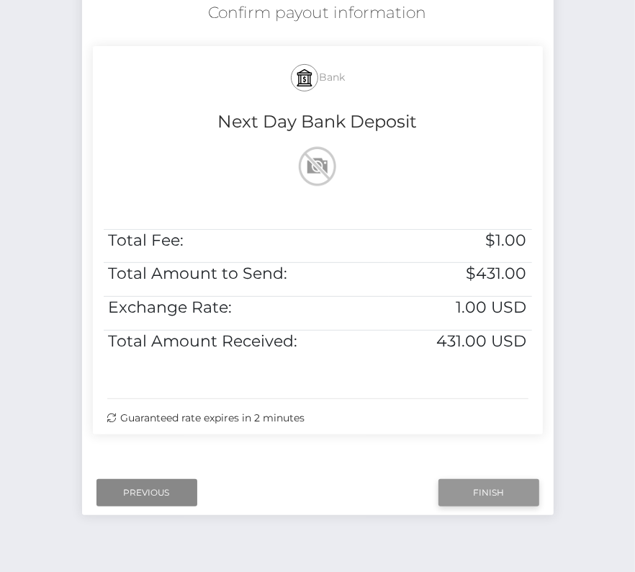
click at [473, 482] on input "Finish" at bounding box center [489, 492] width 101 height 27
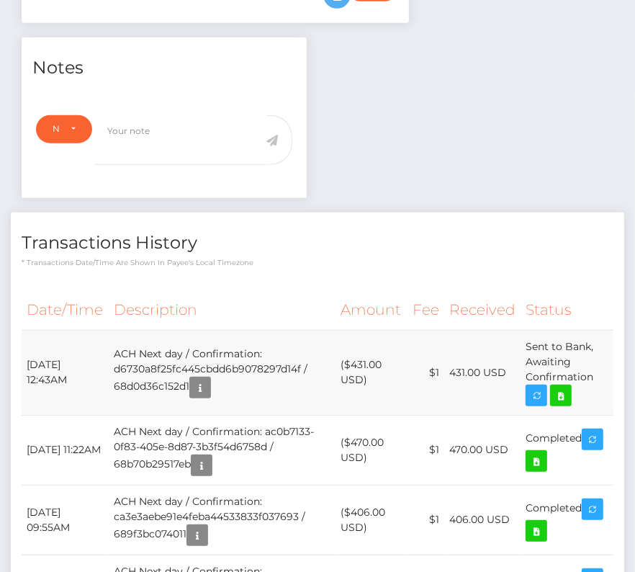
scroll to position [462, 0]
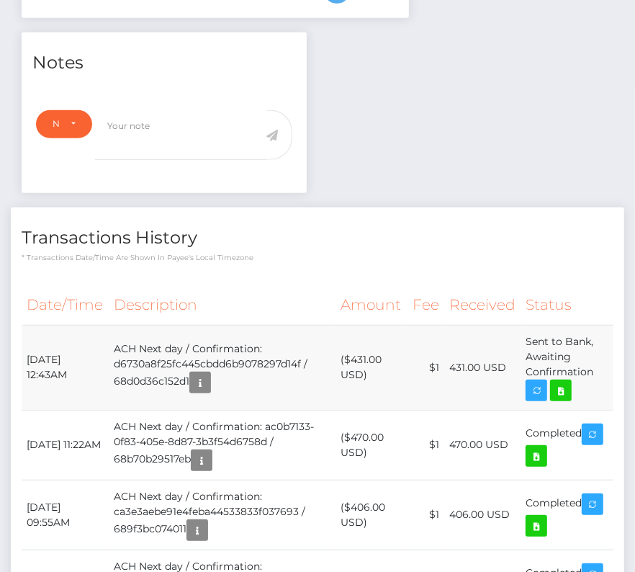
drag, startPoint x: 24, startPoint y: 350, endPoint x: 595, endPoint y: 369, distance: 570.7
click at [595, 369] on tr "[DATE] 12:43AM ACH Next day / Confirmation: d6730a8f25fc445cbdd6b9078297d14f / …" at bounding box center [318, 367] width 592 height 85
copy tr "[DATE] 12:43AM ACH Next day / Confirmation: d6730a8f25fc445cbdd6b9078297d14f / …"
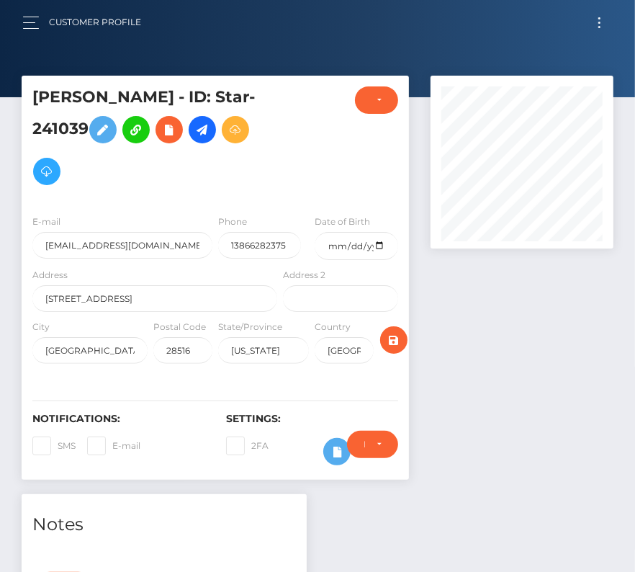
scroll to position [372, 0]
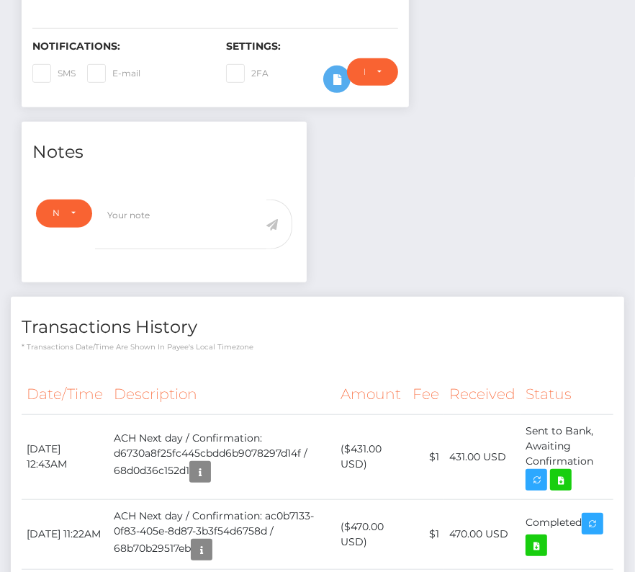
click at [444, 332] on h4 "Transactions History" at bounding box center [318, 327] width 592 height 25
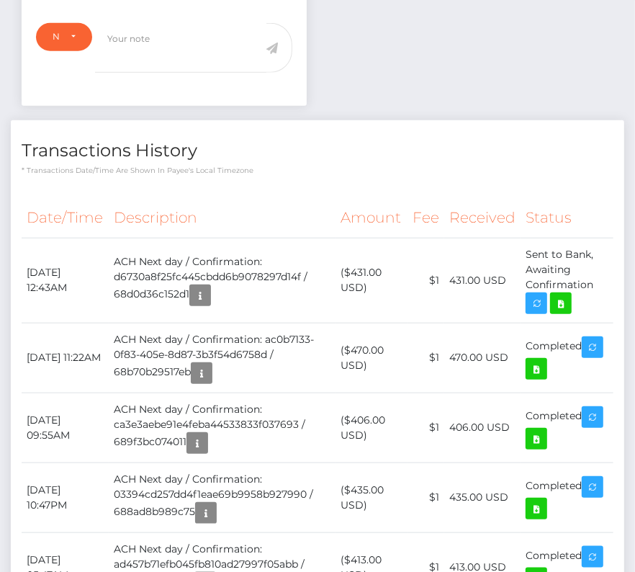
scroll to position [550, 0]
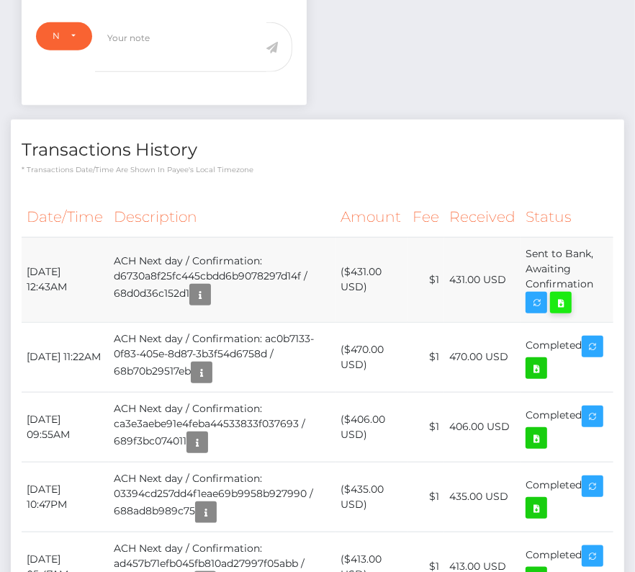
click at [570, 298] on icon at bounding box center [560, 303] width 17 height 18
click at [313, 299] on td "ACH Next day / Confirmation: d6730a8f25fc445cbdd6b9078297d14f / 68d0d36c152d1" at bounding box center [223, 279] width 228 height 85
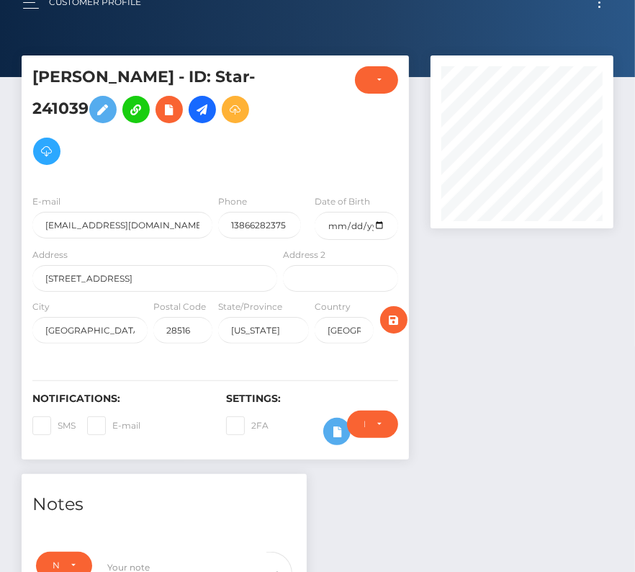
scroll to position [0, 0]
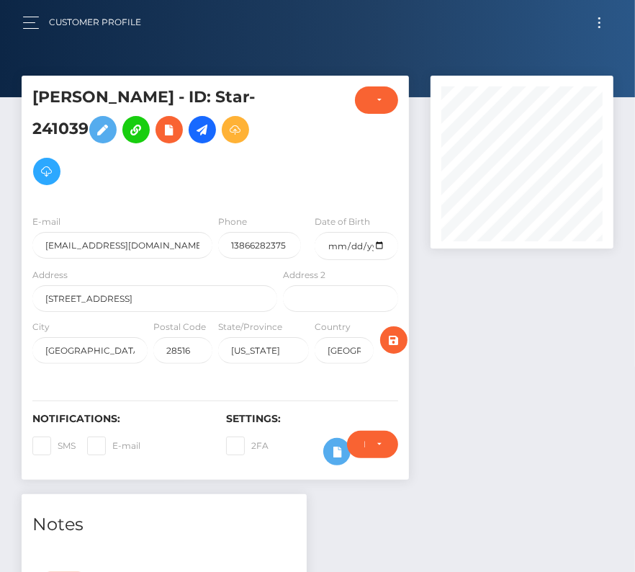
click at [599, 20] on button "Toggle navigation" at bounding box center [599, 22] width 27 height 19
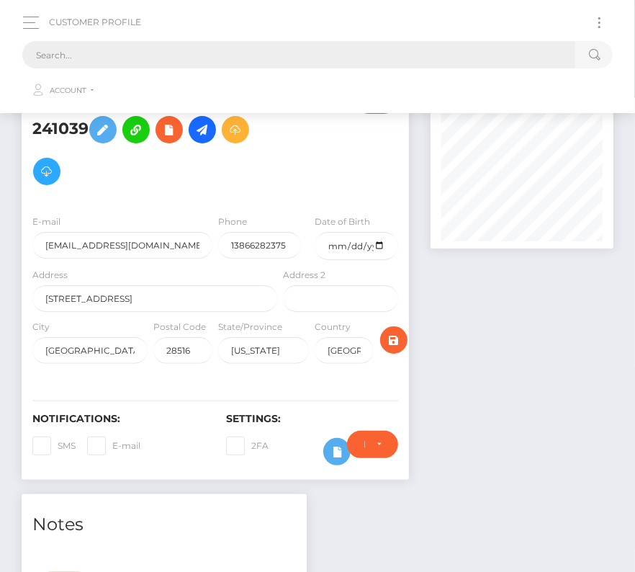
click at [207, 54] on input "text" at bounding box center [298, 54] width 553 height 27
paste input "190312"
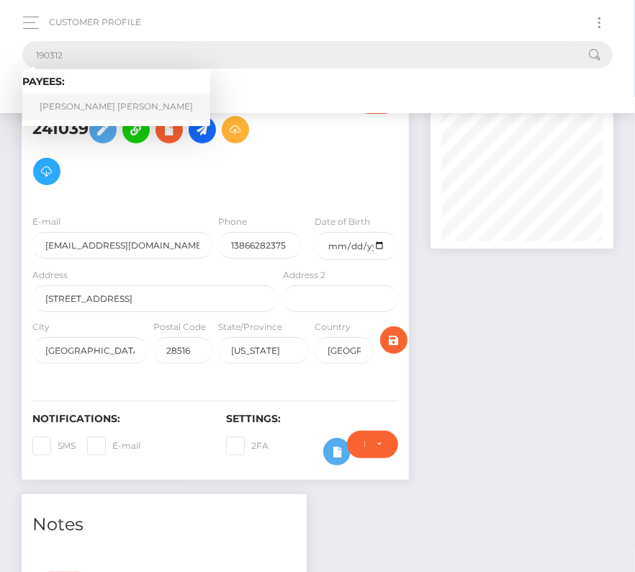
type input "190312"
click at [99, 104] on link "[PERSON_NAME] [PERSON_NAME]" at bounding box center [116, 107] width 188 height 27
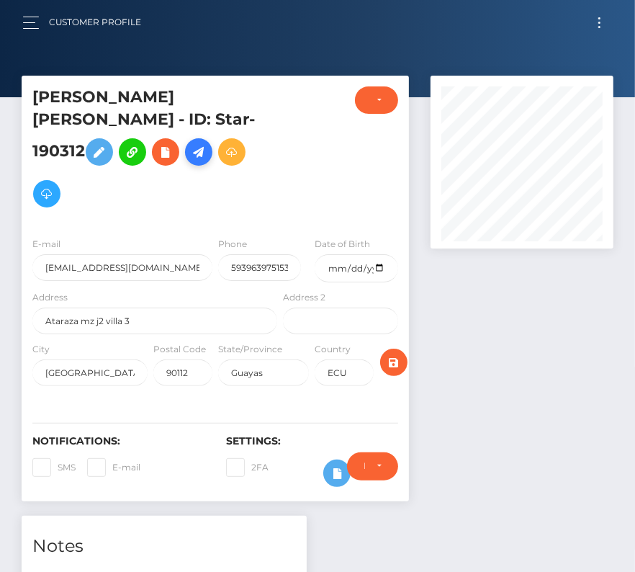
click at [190, 161] on icon at bounding box center [198, 152] width 17 height 18
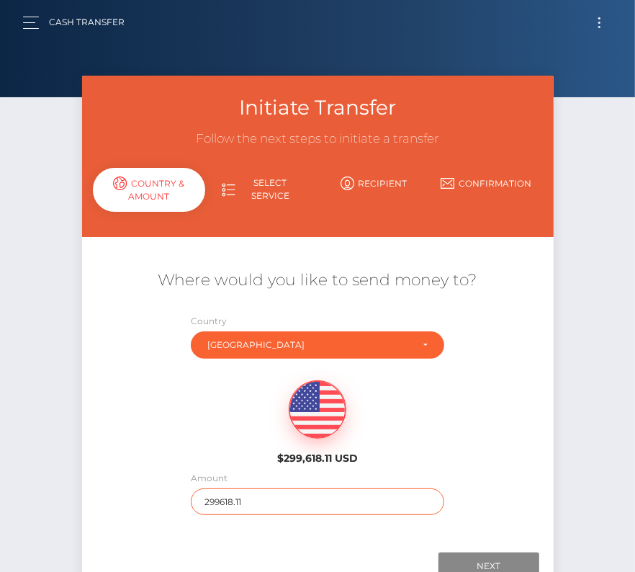
click at [234, 504] on input "299618.11" at bounding box center [318, 501] width 254 height 27
type input "319"
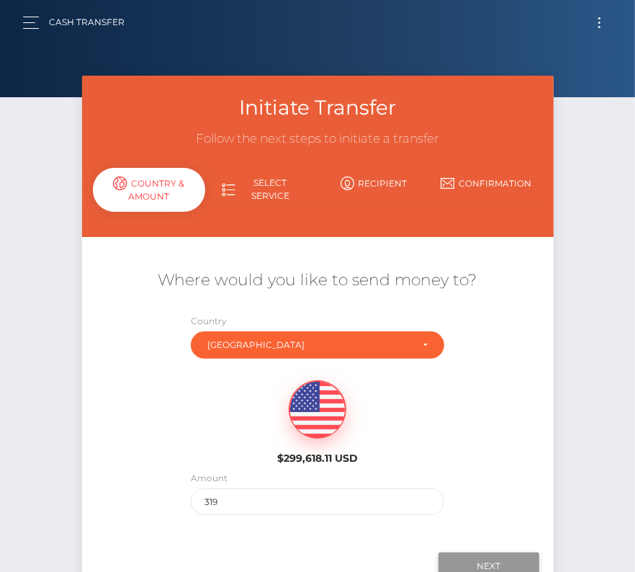
click at [480, 555] on input "Next" at bounding box center [489, 565] width 101 height 27
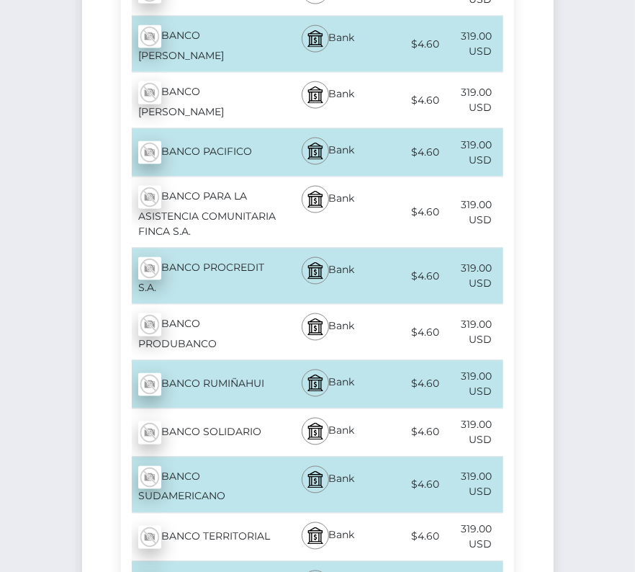
scroll to position [1082, 0]
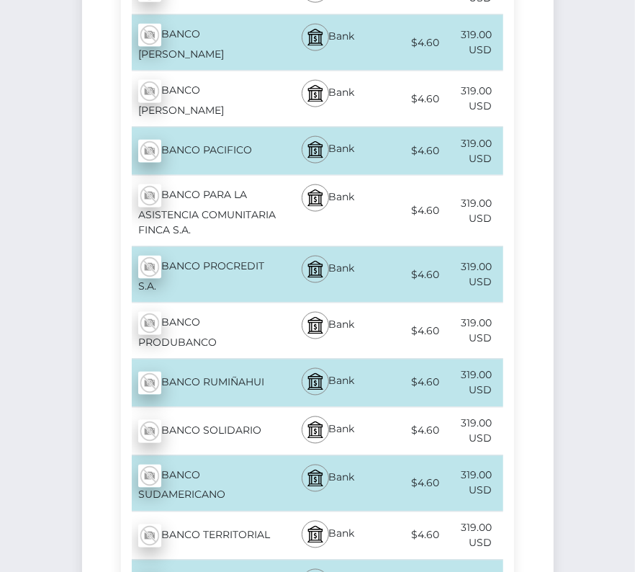
click at [176, 346] on div "BANCO PRODUBANCO - USD" at bounding box center [200, 330] width 159 height 55
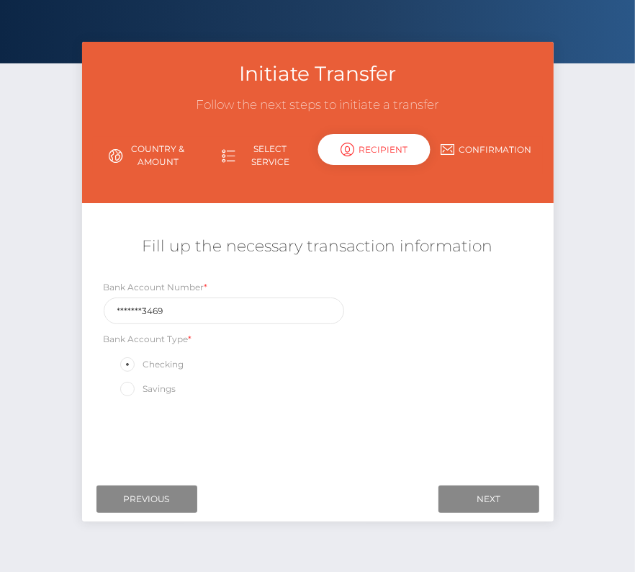
scroll to position [35, 0]
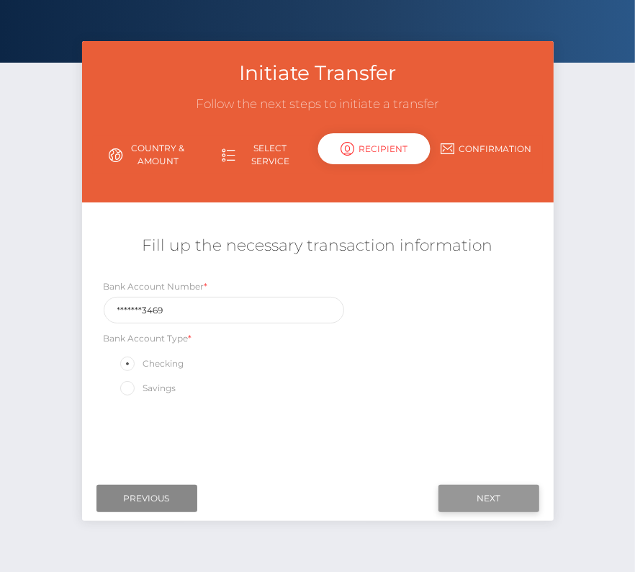
click at [471, 495] on input "Next" at bounding box center [489, 498] width 101 height 27
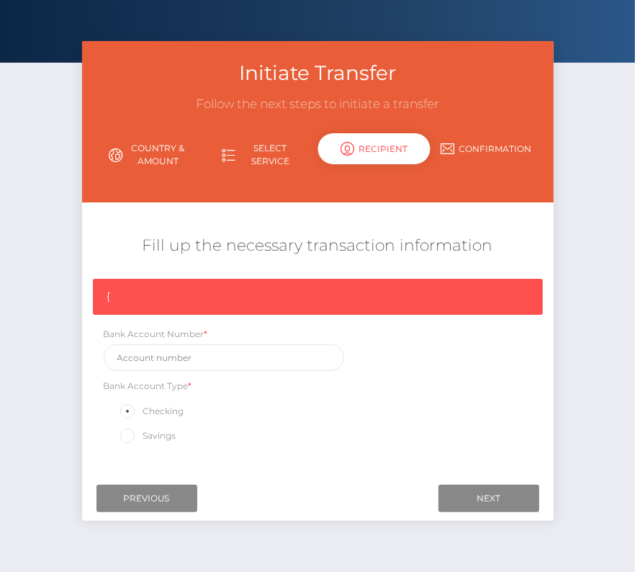
click at [161, 372] on div "{ Bank Account Number * Bank Account Type * Checking Savings" at bounding box center [318, 366] width 472 height 174
click at [135, 350] on input "text" at bounding box center [224, 357] width 241 height 27
paste input "18059773469"
type input "18059773469"
click at [423, 381] on div "{ Bank Account Number * 18059773469 Bank Account Type * Checking Savings" at bounding box center [318, 366] width 472 height 174
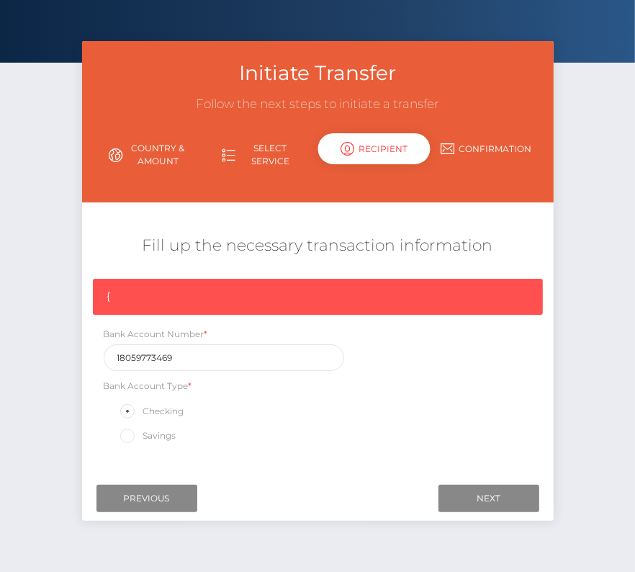
scroll to position [69, 0]
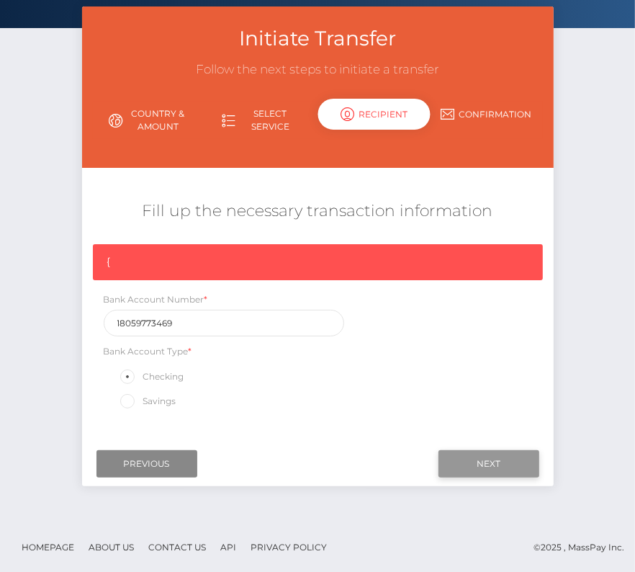
click at [485, 458] on input "Next" at bounding box center [489, 463] width 101 height 27
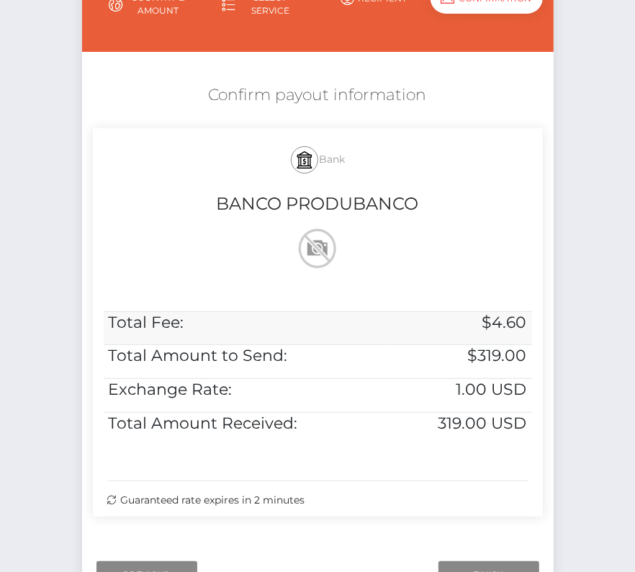
scroll to position [294, 0]
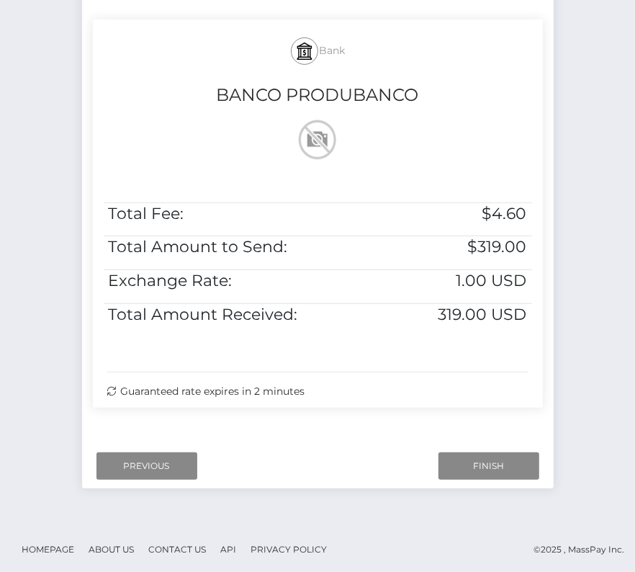
drag, startPoint x: 237, startPoint y: 28, endPoint x: 486, endPoint y: 412, distance: 457.7
click at [486, 412] on div "Bank BANCO PRODUBANCO Total Fee: $4.60 Total Amount to Send: $319.00 Exchange R…" at bounding box center [318, 220] width 472 height 403
copy div "Bank BANCO PRODUBANCO Total Fee: $4.60 Total Amount to Send: $319.00 Exchange R…"
click at [483, 465] on input "Finish" at bounding box center [489, 465] width 101 height 27
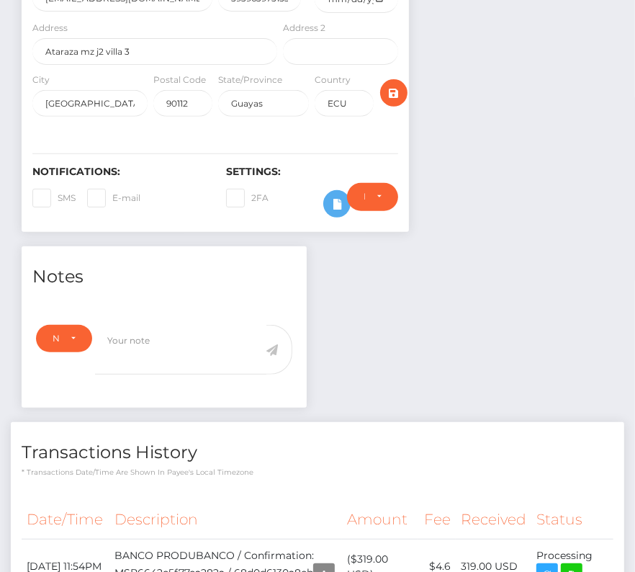
scroll to position [403, 0]
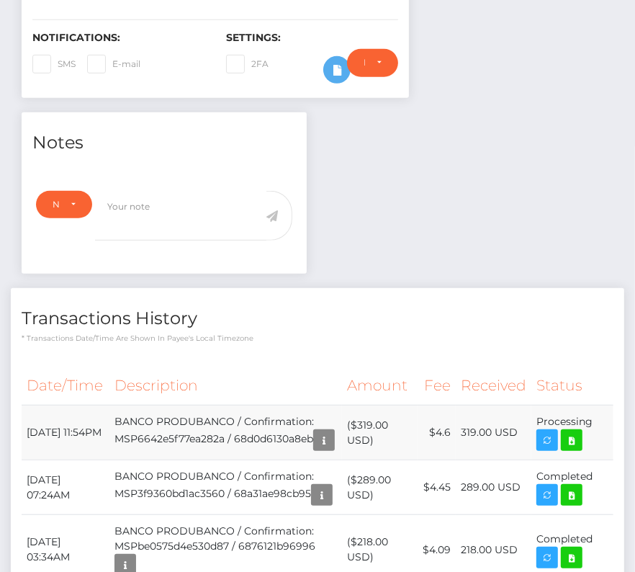
drag, startPoint x: 24, startPoint y: 402, endPoint x: 598, endPoint y: 408, distance: 573.3
click at [598, 408] on tr "September 21, 2025 11:54PM BANCO PRODUBANCO / Confirmation: MSP6642e5f77ea282a …" at bounding box center [318, 432] width 592 height 55
copy tr "September 21, 2025 11:54PM BANCO PRODUBANCO / Confirmation: MSP6642e5f77ea282a …"
click at [575, 431] on icon at bounding box center [571, 440] width 17 height 18
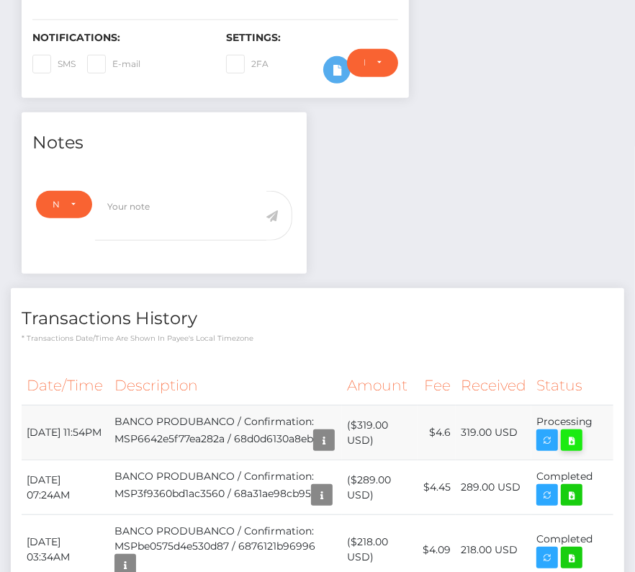
click at [573, 431] on link at bounding box center [572, 440] width 22 height 22
click at [313, 333] on p "* Transactions date/time are shown in payee's local timezone" at bounding box center [318, 338] width 592 height 11
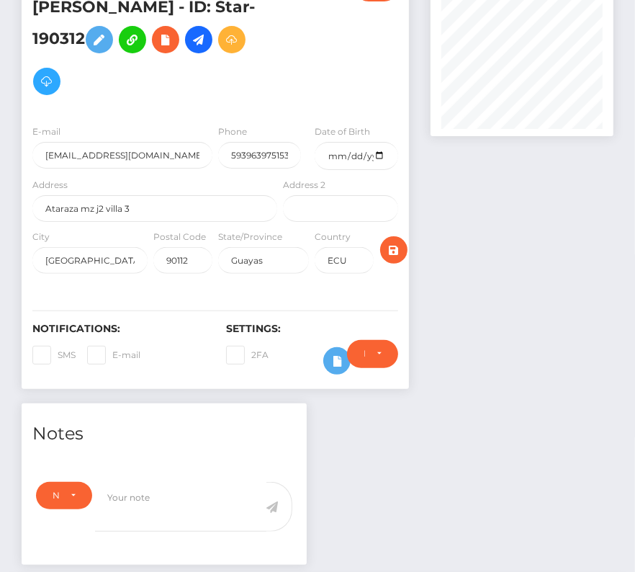
scroll to position [0, 0]
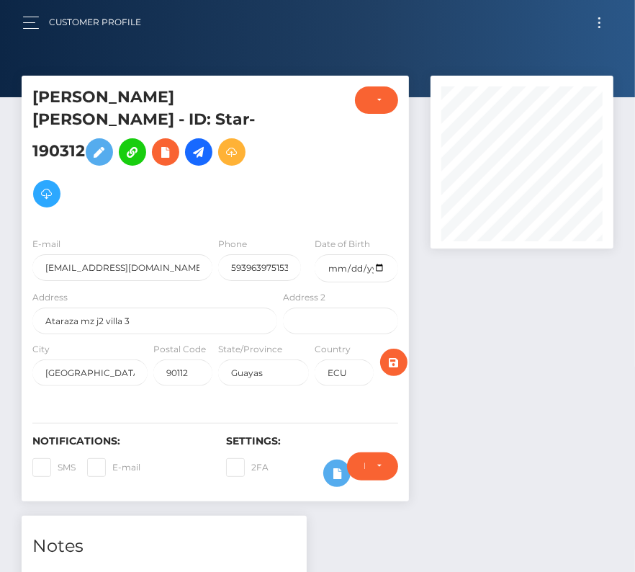
click at [599, 26] on span "Toggle navigation" at bounding box center [600, 27] width 2 height 2
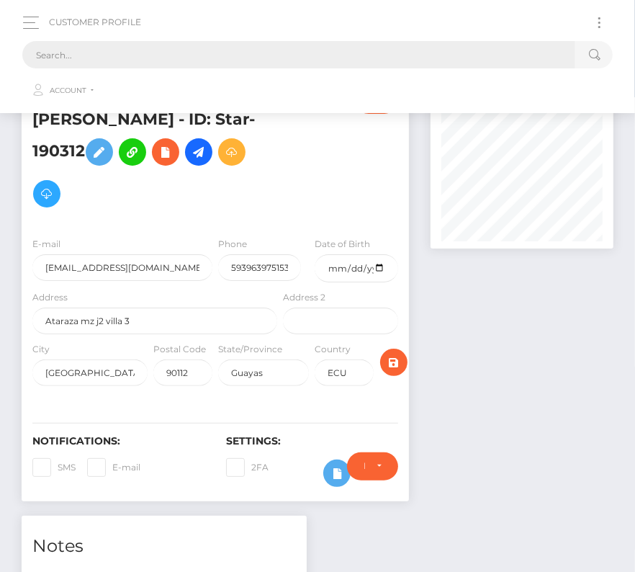
click at [133, 55] on input "text" at bounding box center [298, 54] width 553 height 27
paste input "1868191"
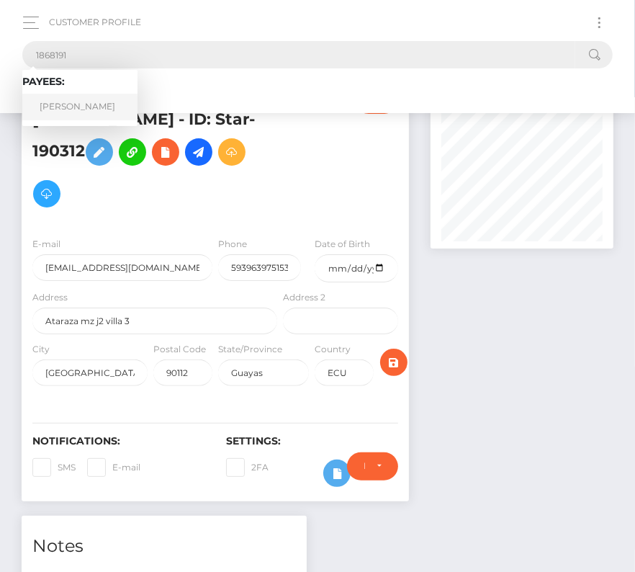
type input "1868191"
click at [103, 101] on link "Marion Zabala" at bounding box center [79, 107] width 115 height 27
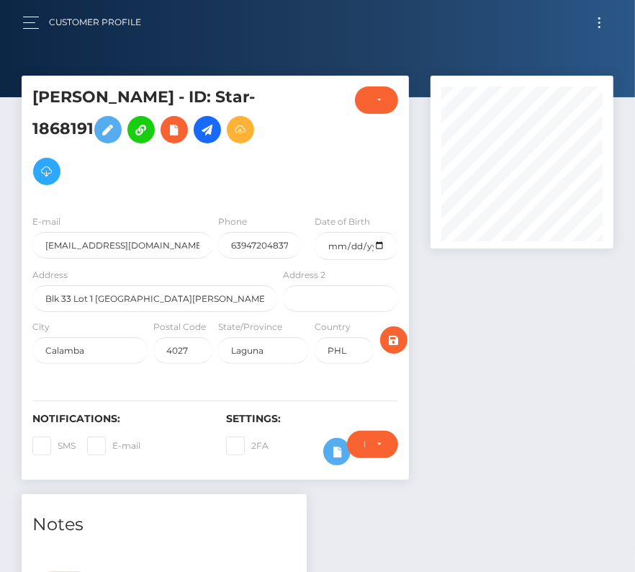
click at [212, 111] on h5 "[PERSON_NAME] - ID: Star-1868191" at bounding box center [150, 139] width 237 height 106
click at [209, 124] on icon at bounding box center [207, 130] width 17 height 18
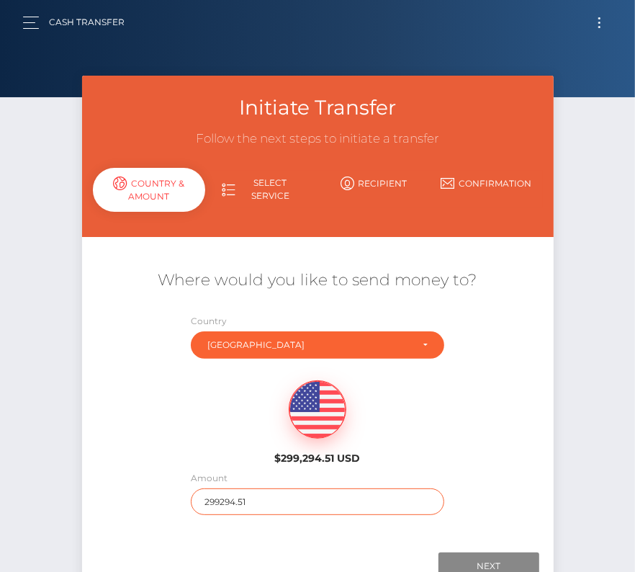
click at [239, 501] on input "299294.51" at bounding box center [318, 501] width 254 height 27
type input "420"
click at [220, 463] on div "$299,294.51 USD" at bounding box center [318, 418] width 472 height 104
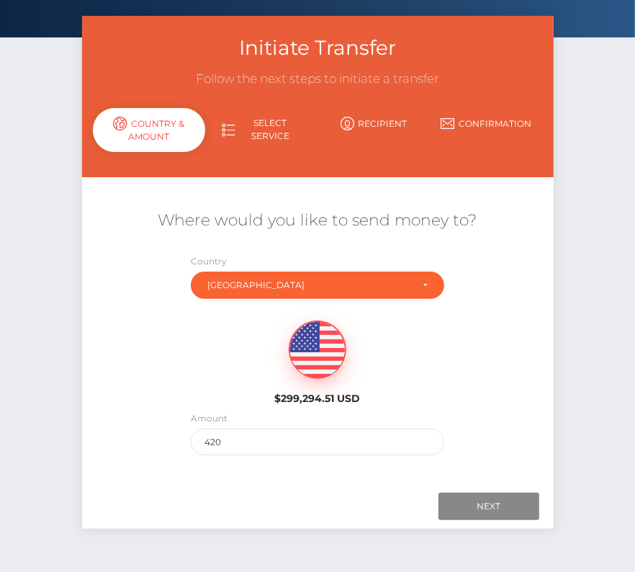
scroll to position [84, 0]
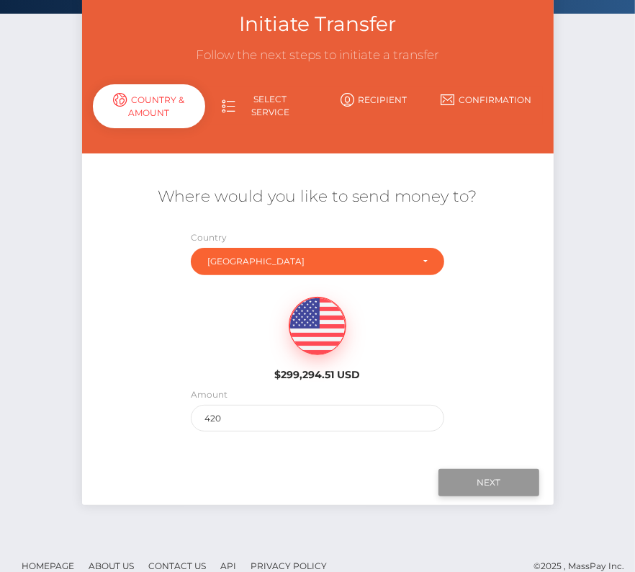
click at [491, 473] on input "Next" at bounding box center [489, 482] width 101 height 27
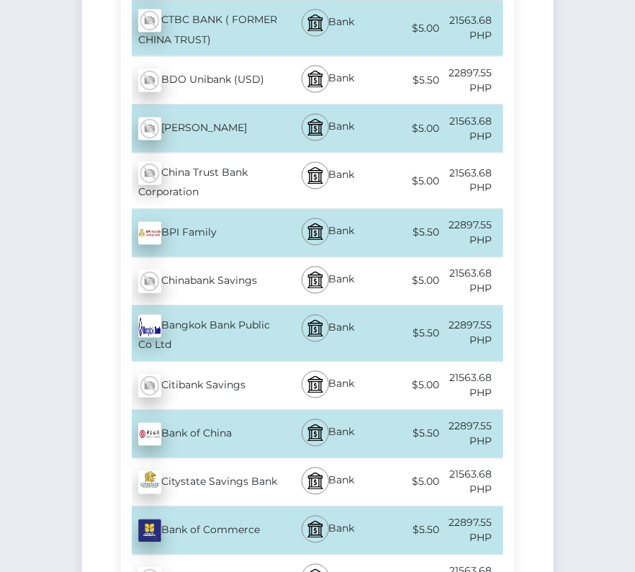
scroll to position [1307, 0]
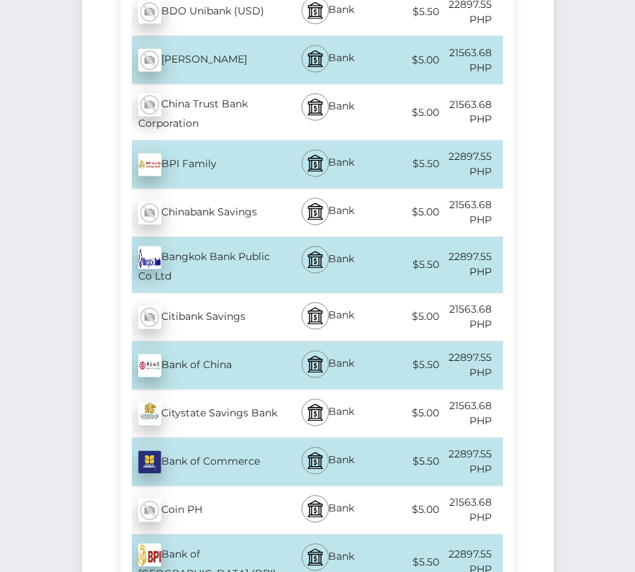
click at [189, 535] on div "Bank of [GEOGRAPHIC_DATA] (BPI) - PHP" at bounding box center [200, 562] width 159 height 55
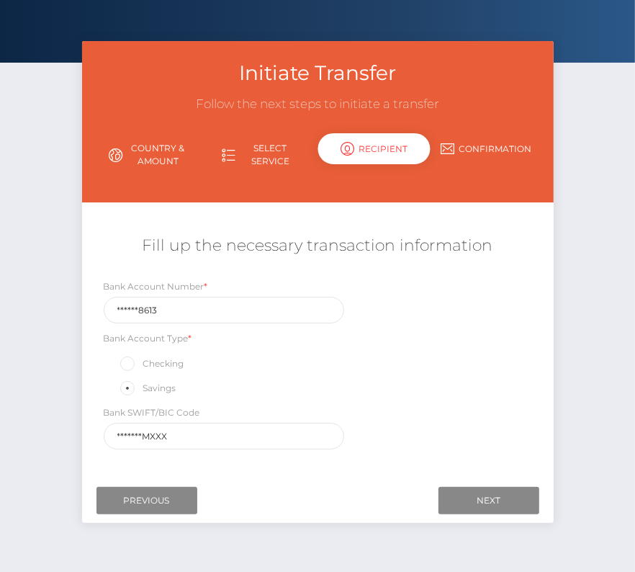
scroll to position [48, 0]
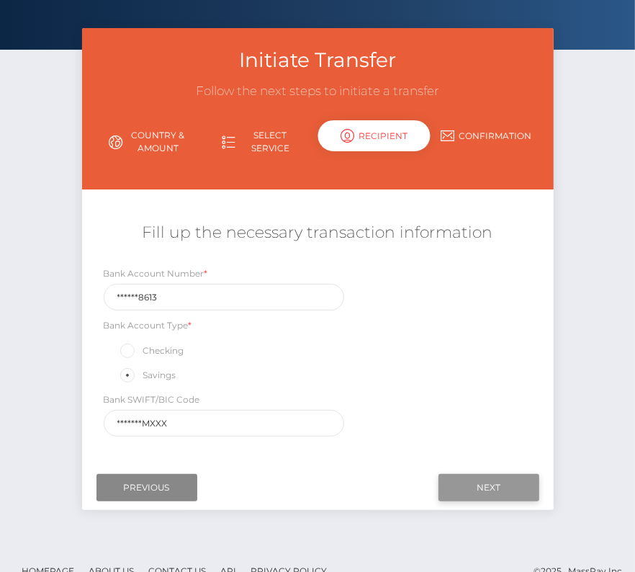
click at [470, 485] on input "Next" at bounding box center [489, 487] width 101 height 27
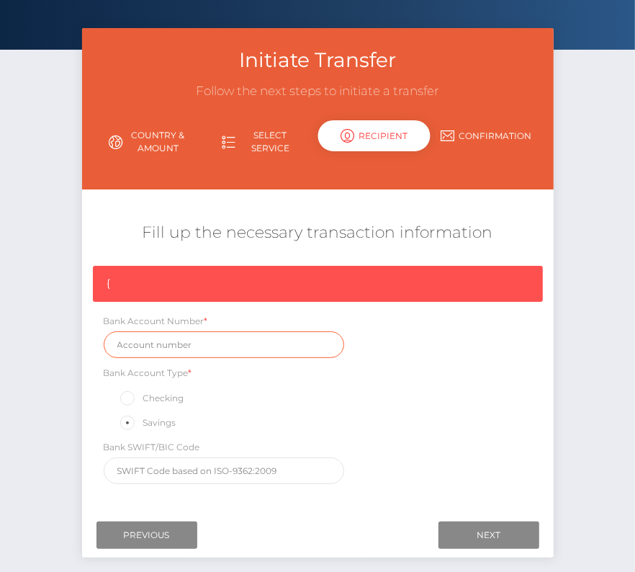
click at [131, 343] on input "text" at bounding box center [224, 344] width 241 height 27
paste input "3589258613"
type input "3589258613"
click at [398, 444] on div "{ Bank Account Number * 3589258613 Bank Account Type * Checking Savings Bank SW…" at bounding box center [318, 378] width 472 height 225
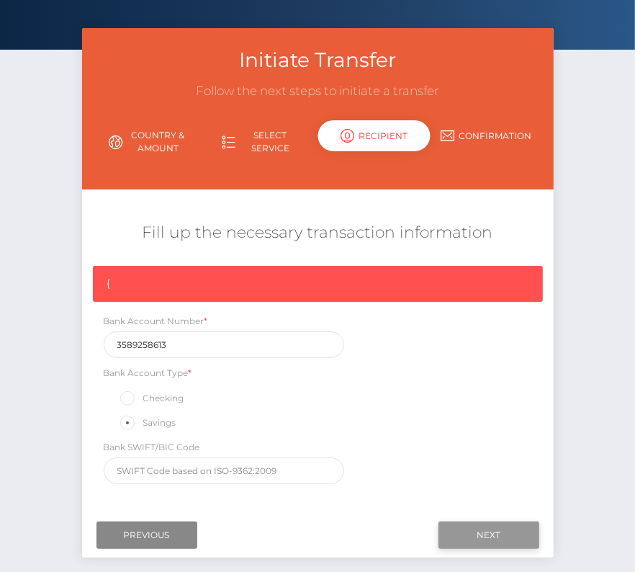
click at [475, 521] on input "Next" at bounding box center [489, 534] width 101 height 27
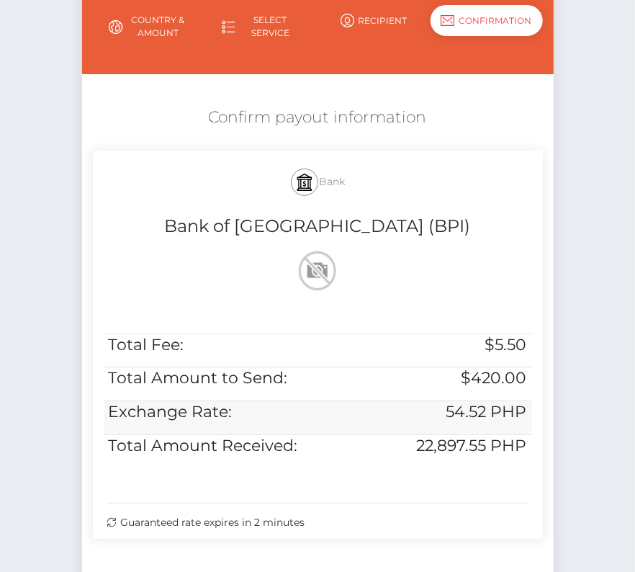
scroll to position [294, 0]
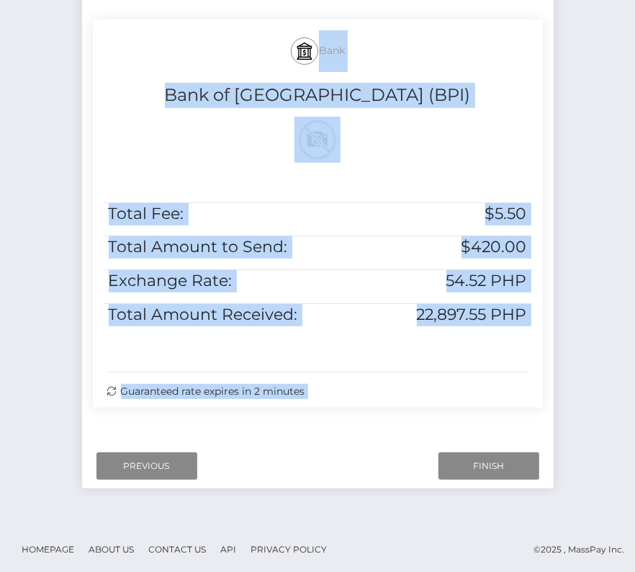
drag, startPoint x: 257, startPoint y: 32, endPoint x: 573, endPoint y: 421, distance: 500.7
click at [573, 421] on div "Initiate Transfer Follow the next steps to initiate a transfer Country & Amount…" at bounding box center [317, 153] width 635 height 743
copy form "Bank Bank of [GEOGRAPHIC_DATA] (BPI) Total Fee: $5.50 Total Amount to Send: $42…"
click at [482, 467] on input "Finish" at bounding box center [489, 465] width 101 height 27
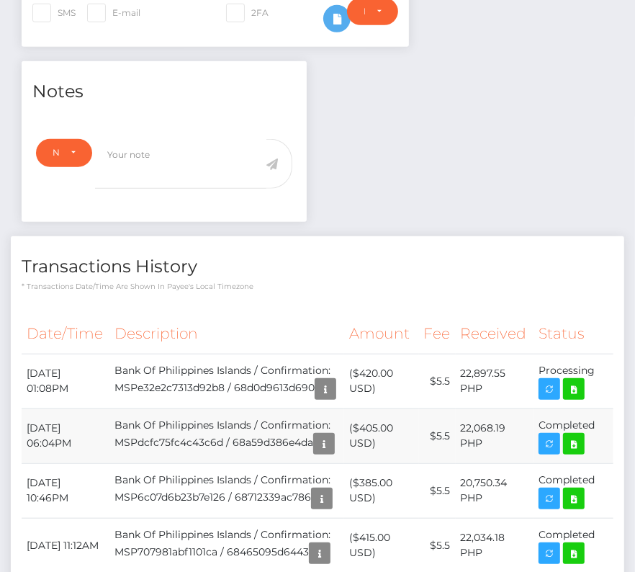
scroll to position [436, 0]
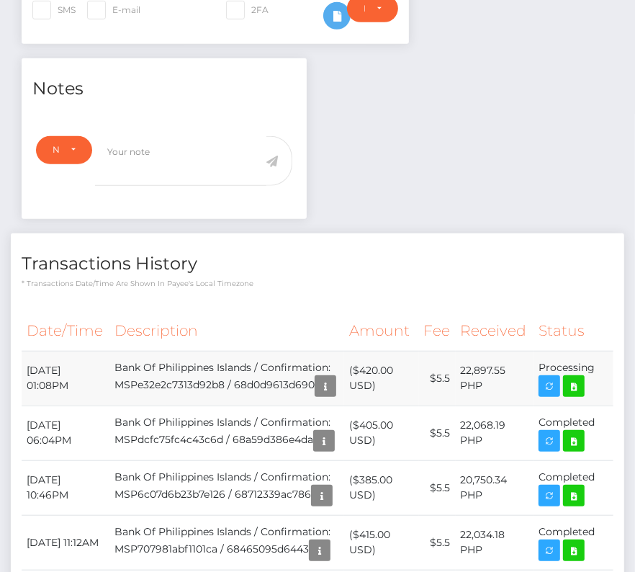
drag, startPoint x: 24, startPoint y: 370, endPoint x: 596, endPoint y: 395, distance: 573.1
click at [596, 395] on tr "September 22, 2025 01:08PM Bank Of Philippines Islands / Confirmation: MSPe32e2…" at bounding box center [318, 378] width 592 height 55
copy tbody "September 22, 2025 01:08PM Bank Of Philippines Islands / Confirmation: MSPe32e2…"
click at [573, 382] on icon at bounding box center [573, 386] width 17 height 18
click at [0, 0] on div "Marion Zabala - ID: Star-1868191 CLOSED ACTIVE E-mail PHL" at bounding box center [317, 375] width 635 height 1470
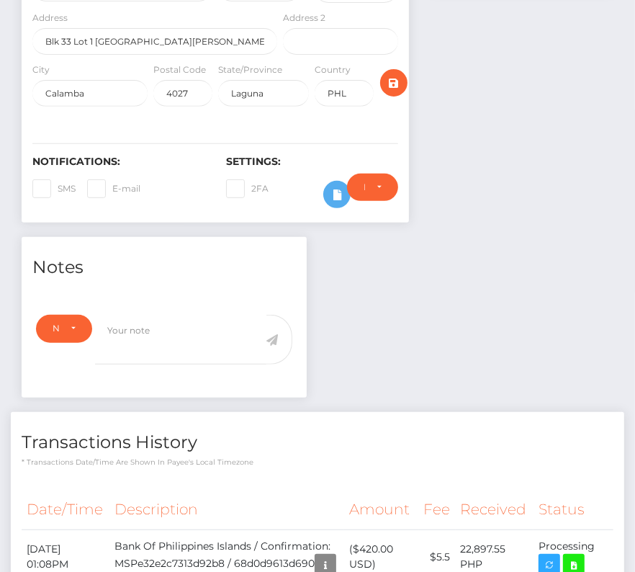
scroll to position [523, 0]
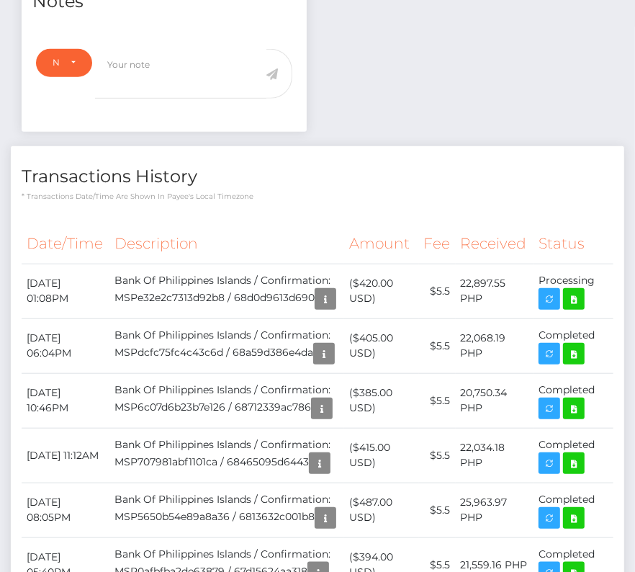
click at [193, 200] on div "Transactions History * Transactions date/time are shown in payee's local timezo…" at bounding box center [318, 541] width 614 height 790
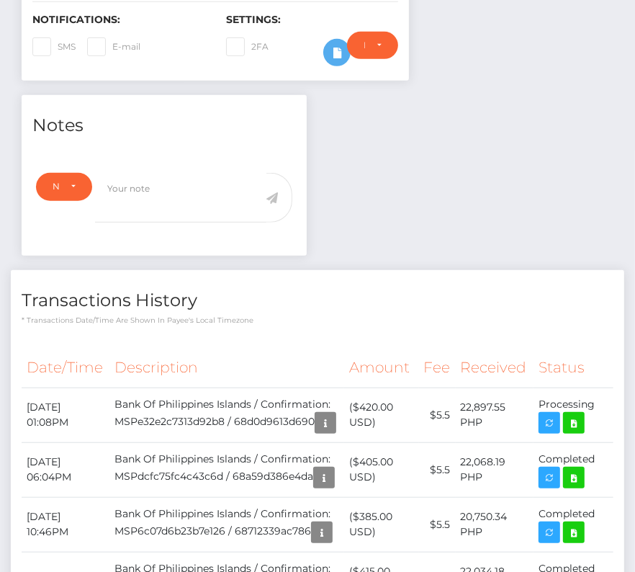
scroll to position [529, 0]
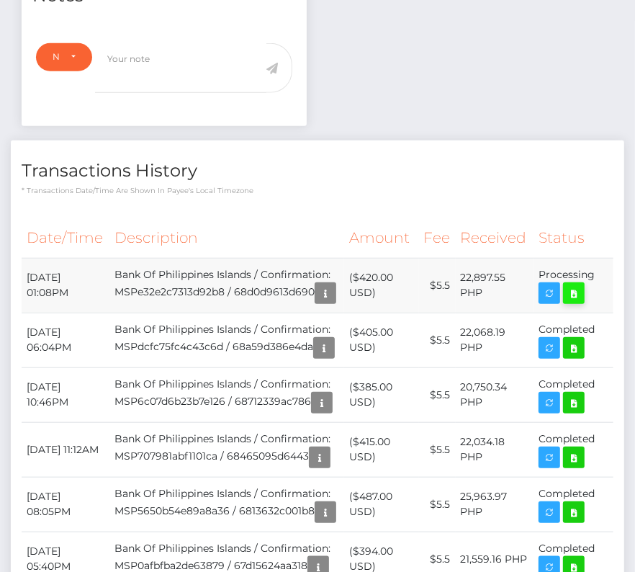
click at [578, 297] on icon at bounding box center [573, 293] width 17 height 18
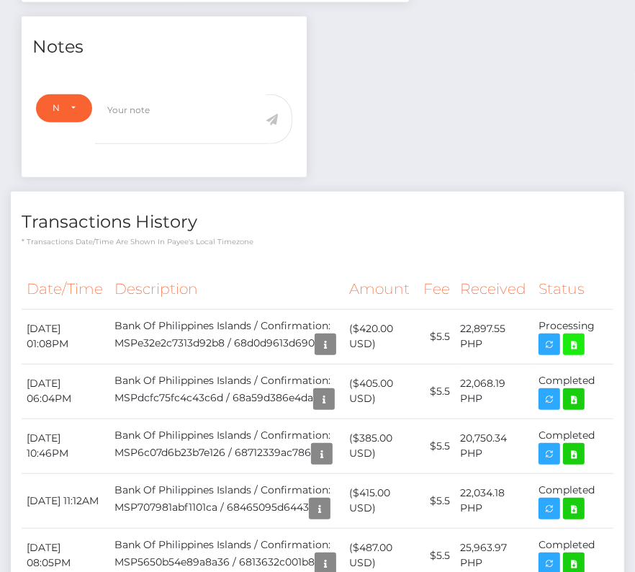
scroll to position [0, 0]
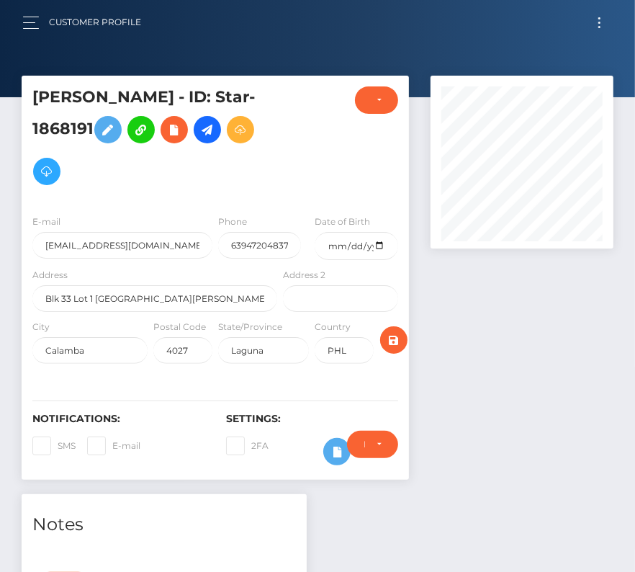
click at [593, 37] on div "Customer Profile Loading... Loading..." at bounding box center [318, 22] width 612 height 30
click at [593, 20] on button "Toggle navigation" at bounding box center [599, 22] width 27 height 19
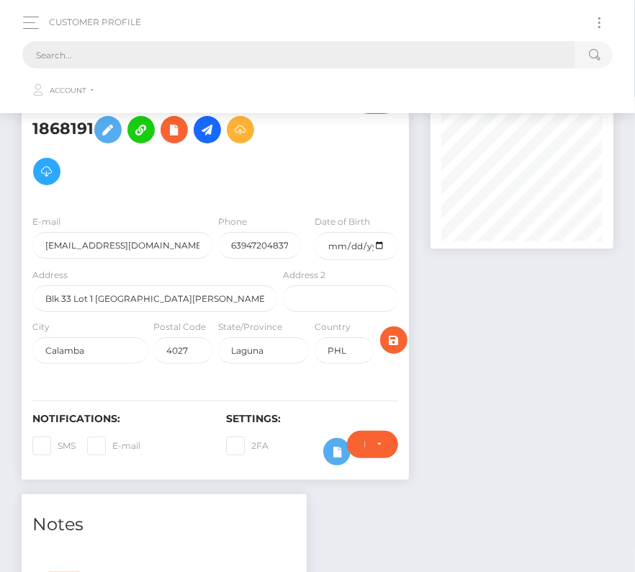
click at [291, 61] on input "text" at bounding box center [298, 54] width 553 height 27
paste input "225661"
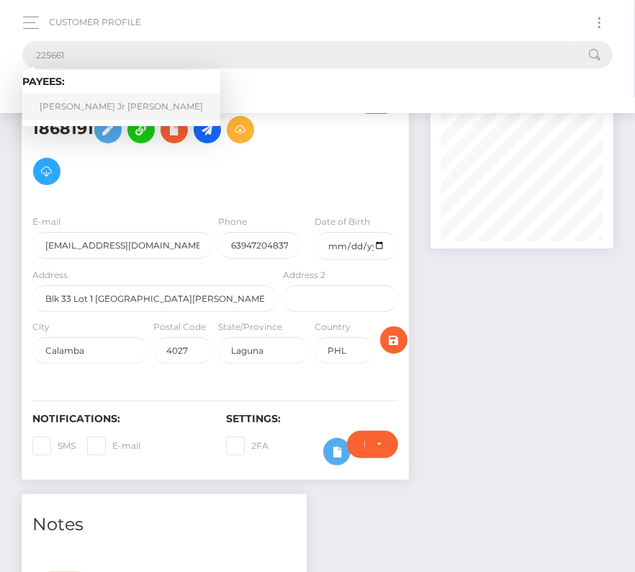
type input "225661"
click at [60, 107] on link "David Lawrence Jr Welborn" at bounding box center [121, 107] width 198 height 27
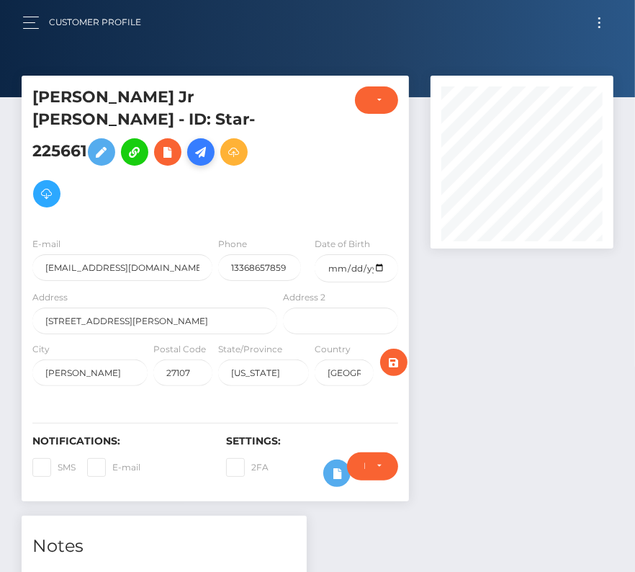
click at [192, 161] on icon at bounding box center [200, 152] width 17 height 18
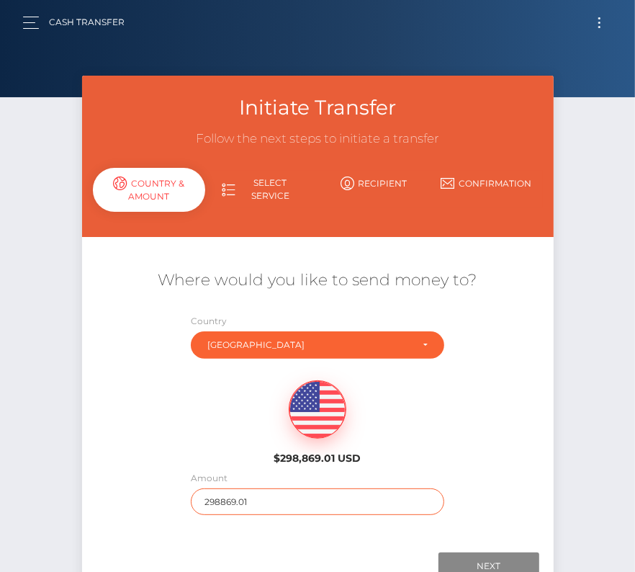
click at [234, 500] on input "298869.01" at bounding box center [318, 501] width 254 height 27
type input "285"
click at [481, 544] on div "Next Finish Previous" at bounding box center [318, 566] width 472 height 45
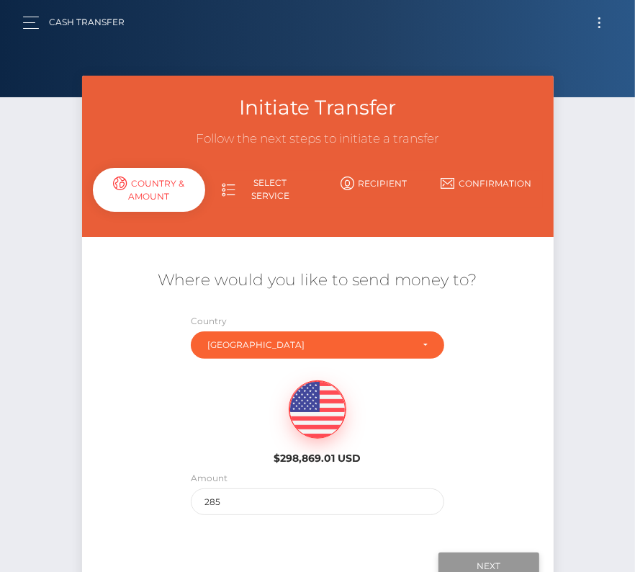
click at [481, 555] on input "Next" at bounding box center [489, 565] width 101 height 27
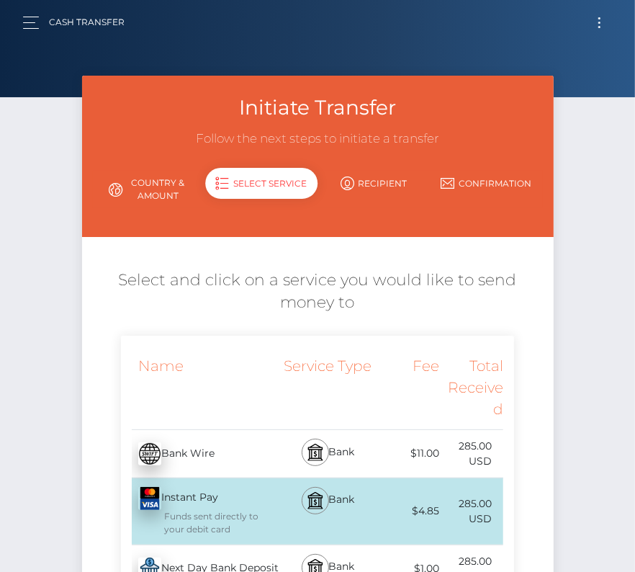
scroll to position [78, 0]
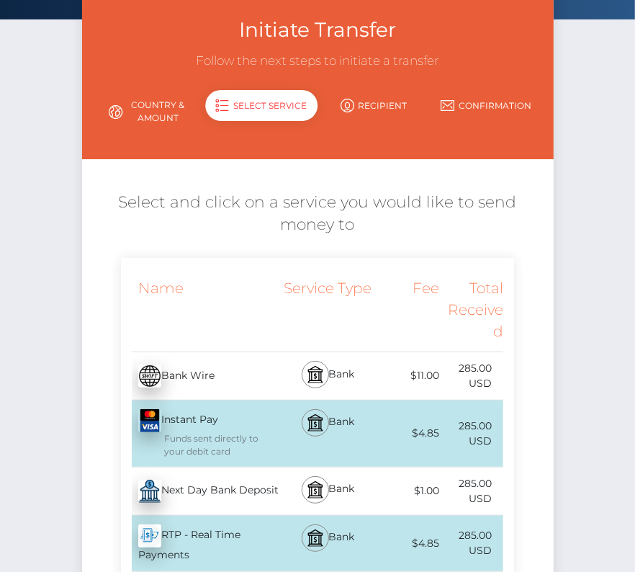
click at [180, 494] on div "Next Day Bank Deposit - USD" at bounding box center [200, 491] width 159 height 40
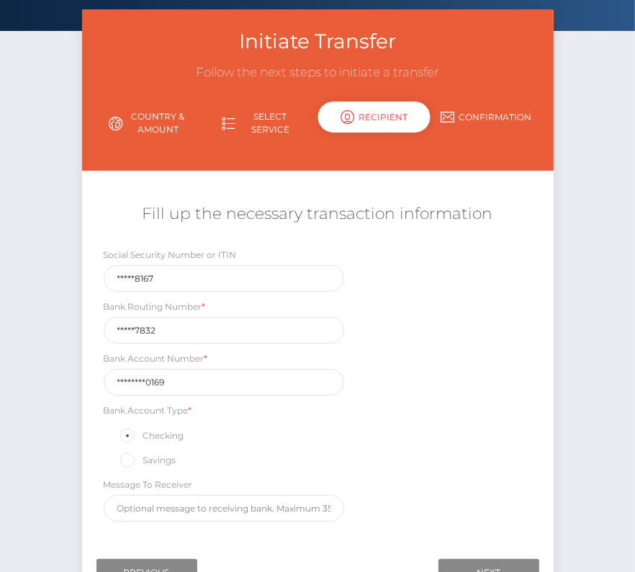
scroll to position [169, 0]
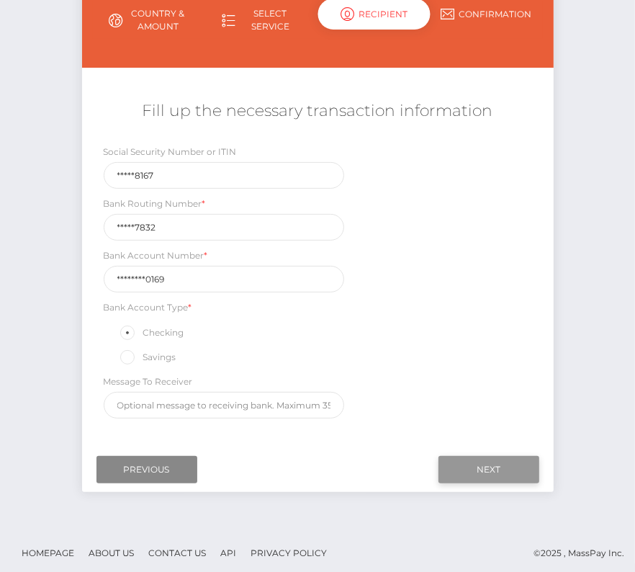
click at [500, 456] on input "Next" at bounding box center [489, 469] width 101 height 27
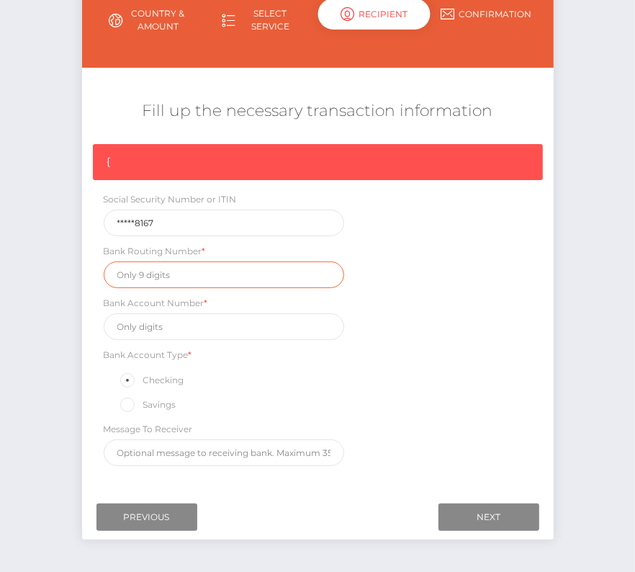
click at [150, 275] on input "text" at bounding box center [224, 274] width 241 height 27
paste input "253177832"
type input "253177832"
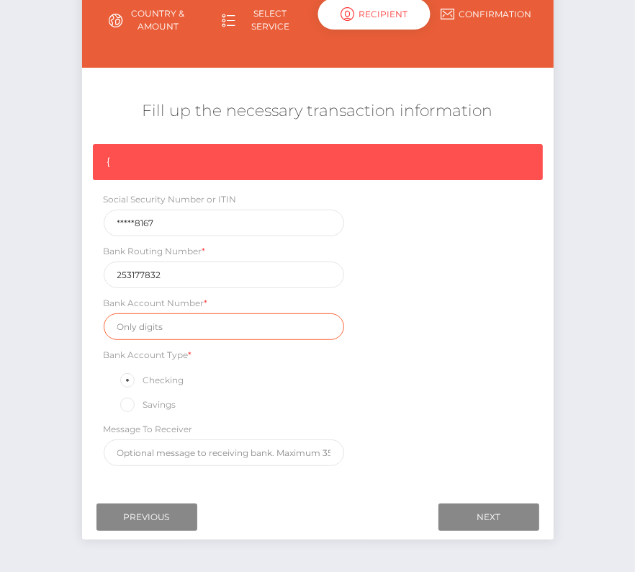
click at [158, 326] on input "text" at bounding box center [224, 326] width 241 height 27
paste input "400052580169"
type input "400052580169"
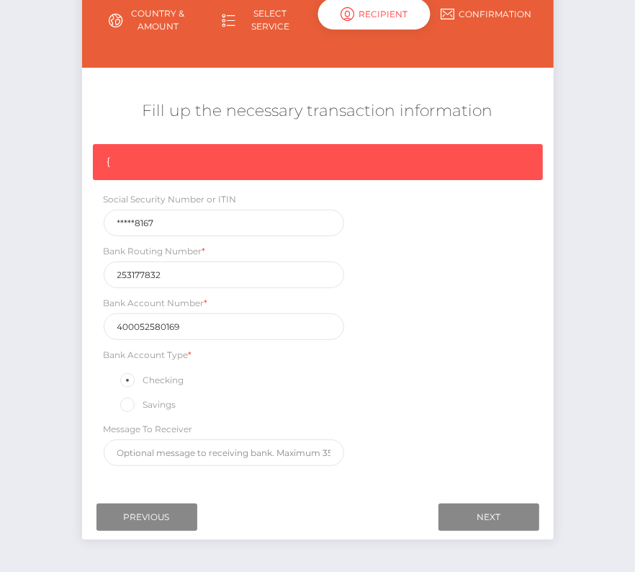
click at [480, 408] on div "{ Social Security Number or ITIN *****8167 Bank Routing Number * 253177832 Bank…" at bounding box center [318, 308] width 472 height 329
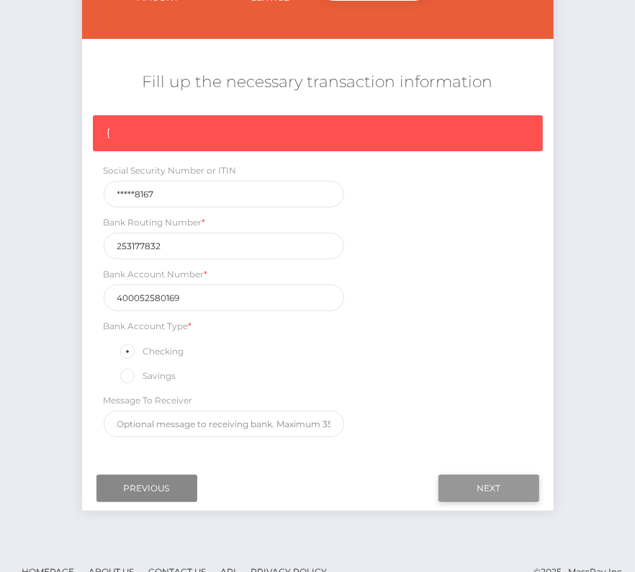
click at [506, 481] on input "Next" at bounding box center [489, 488] width 101 height 27
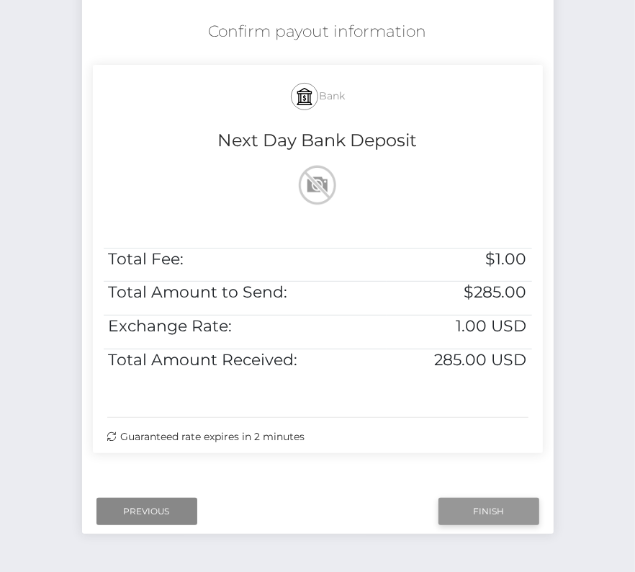
scroll to position [279, 0]
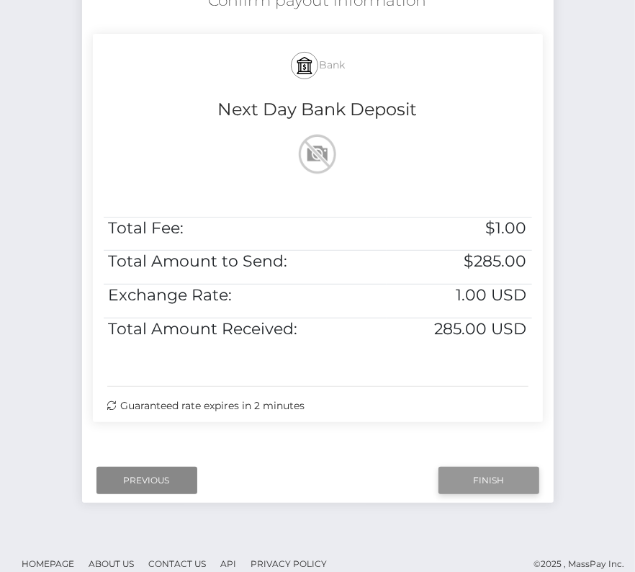
click at [521, 485] on input "Finish" at bounding box center [489, 480] width 101 height 27
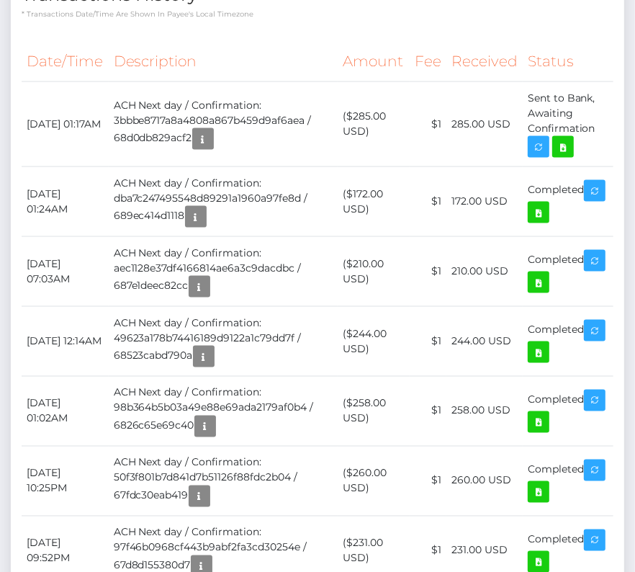
scroll to position [1074, 0]
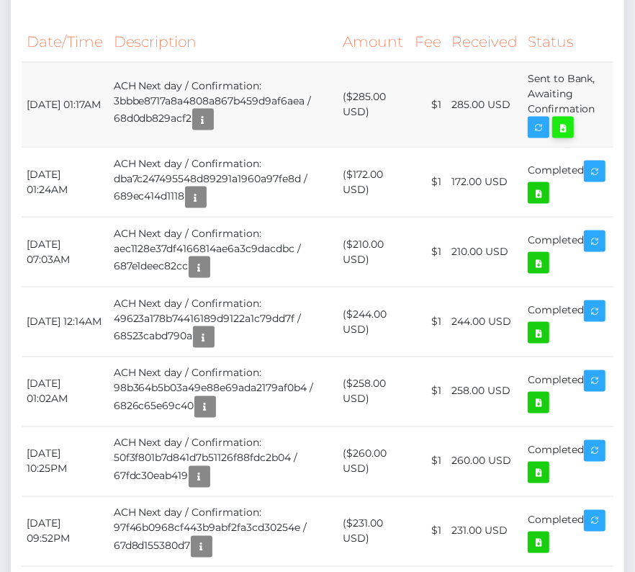
click at [557, 137] on icon at bounding box center [563, 128] width 17 height 18
click at [11, 0] on div "Notes Note Type Compliance Clear Compliance General Note Type" at bounding box center [318, 513] width 614 height 2143
click at [32, 147] on td "[DATE] 01:17AM" at bounding box center [65, 104] width 87 height 85
drag, startPoint x: 20, startPoint y: 282, endPoint x: 587, endPoint y: 298, distance: 567.1
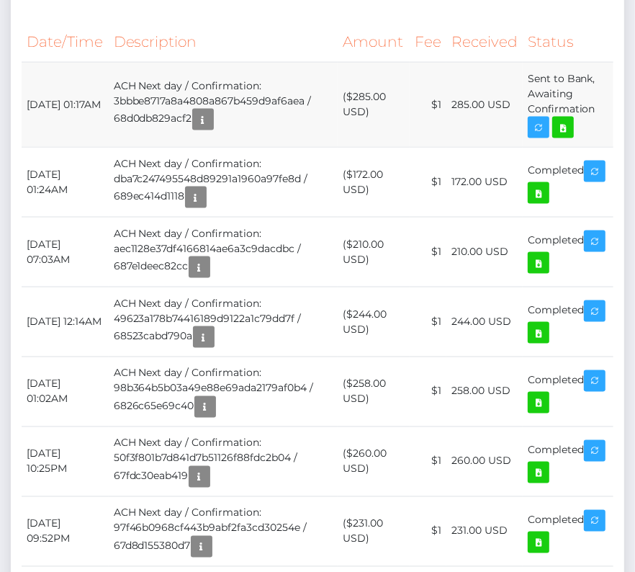
click at [599, 147] on td "Sent to Bank, Awaiting Confirmation" at bounding box center [568, 104] width 91 height 85
drag, startPoint x: 599, startPoint y: 308, endPoint x: 26, endPoint y: 288, distance: 573.7
click at [26, 147] on tr "[DATE] 01:17AM ACH Next day / Confirmation: 3bbbe8717a8a4808a867b459d9af6aea / …" at bounding box center [318, 104] width 592 height 85
copy tbody "[DATE] 01:17AM ACH Next day / Confirmation: 3bbbe8717a8a4808a867b459d9af6aea / …"
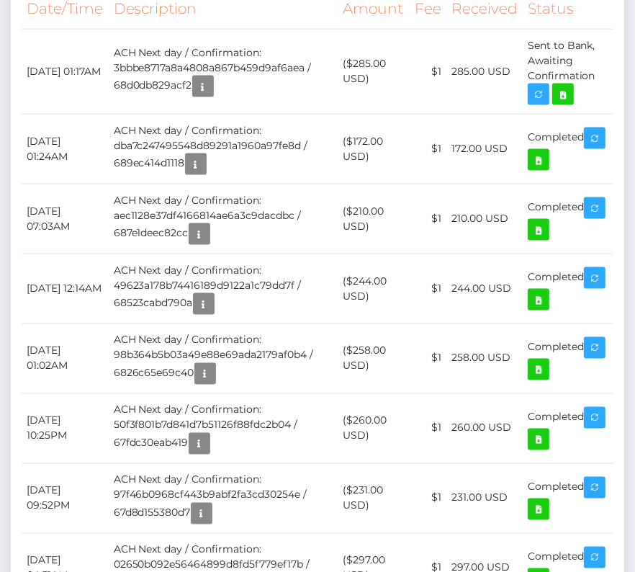
scroll to position [1260, 0]
